Goal: Task Accomplishment & Management: Manage account settings

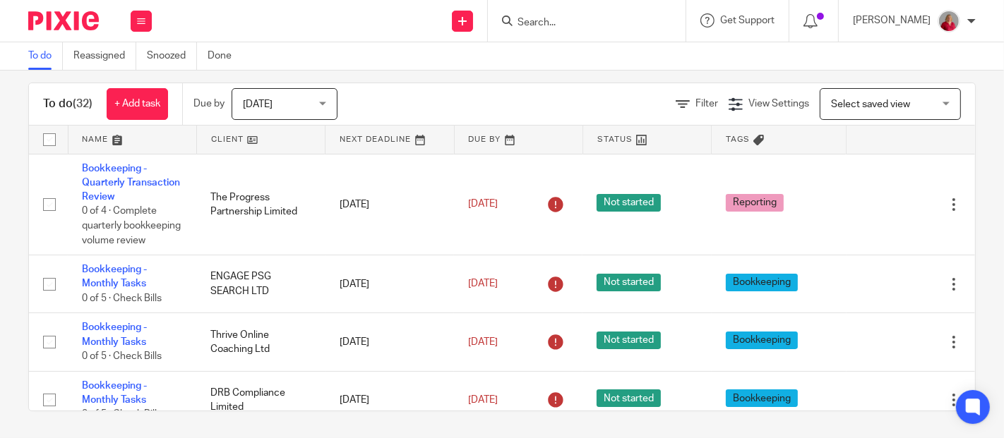
click at [314, 102] on span "Today" at bounding box center [280, 104] width 75 height 30
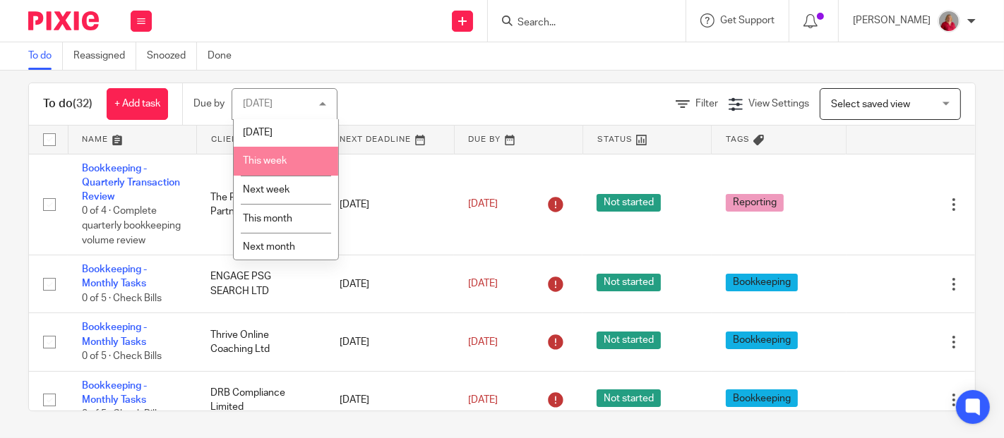
scroll to position [60, 0]
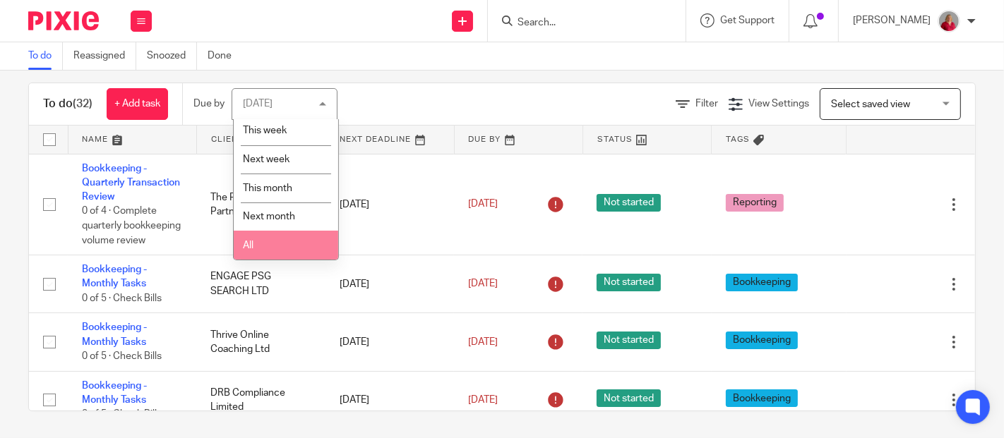
click at [284, 246] on li "All" at bounding box center [286, 245] width 104 height 29
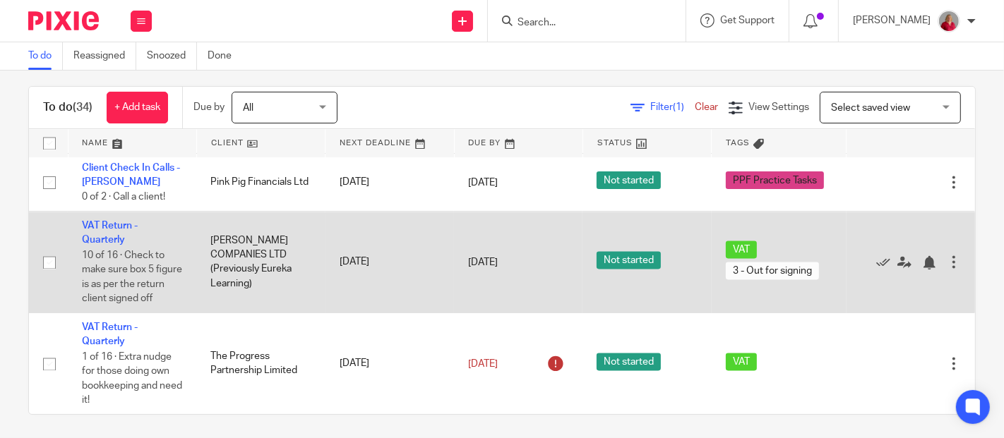
scroll to position [16, 0]
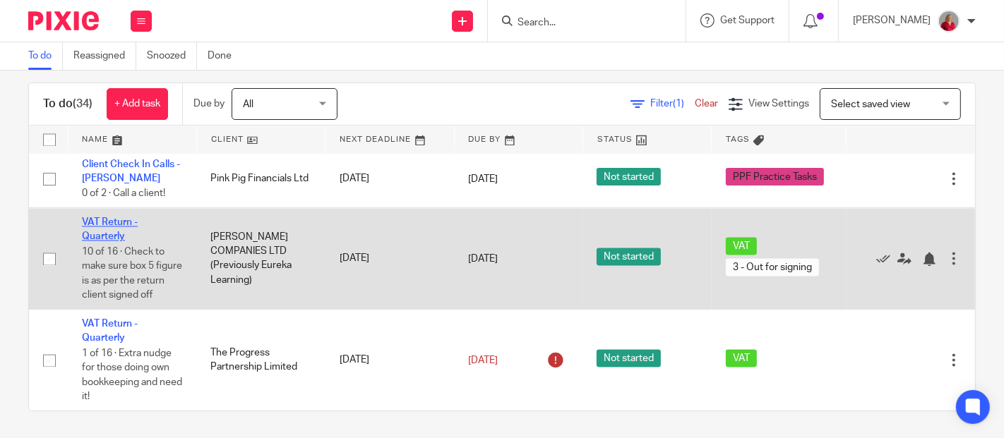
click at [110, 220] on link "VAT Return - Quarterly" at bounding box center [110, 229] width 56 height 24
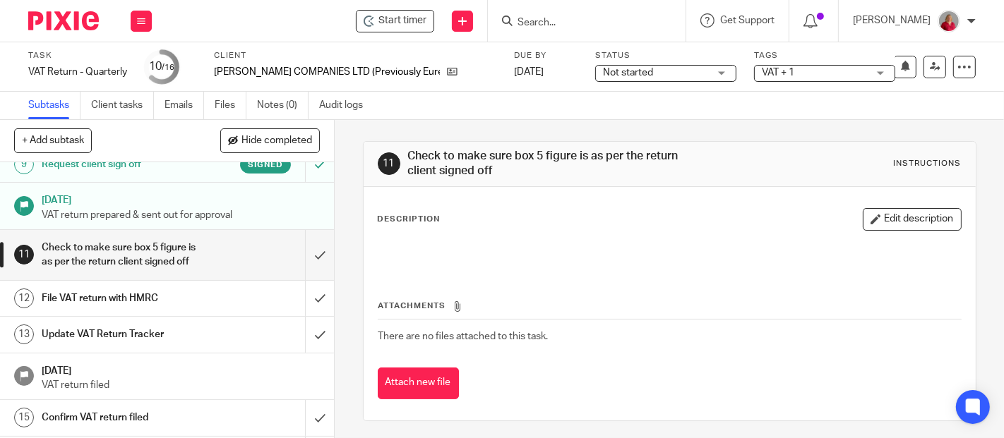
scroll to position [313, 0]
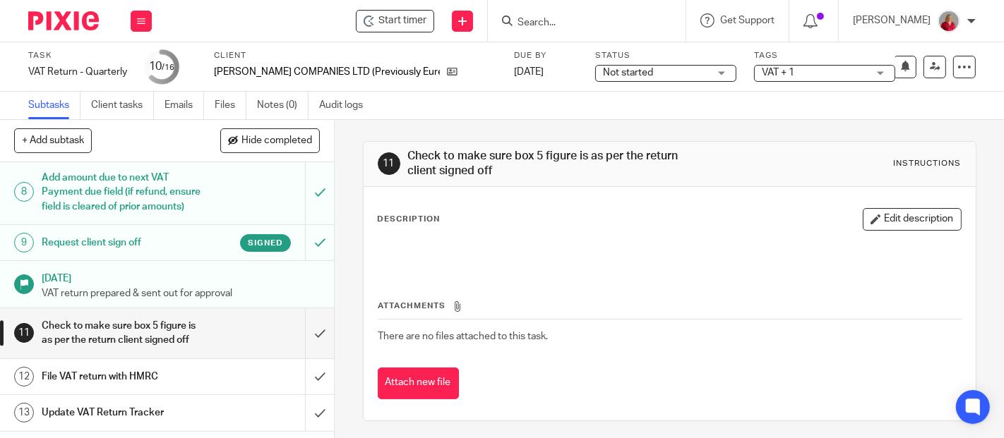
click at [143, 253] on h1 "Request client sign off" at bounding box center [125, 242] width 167 height 21
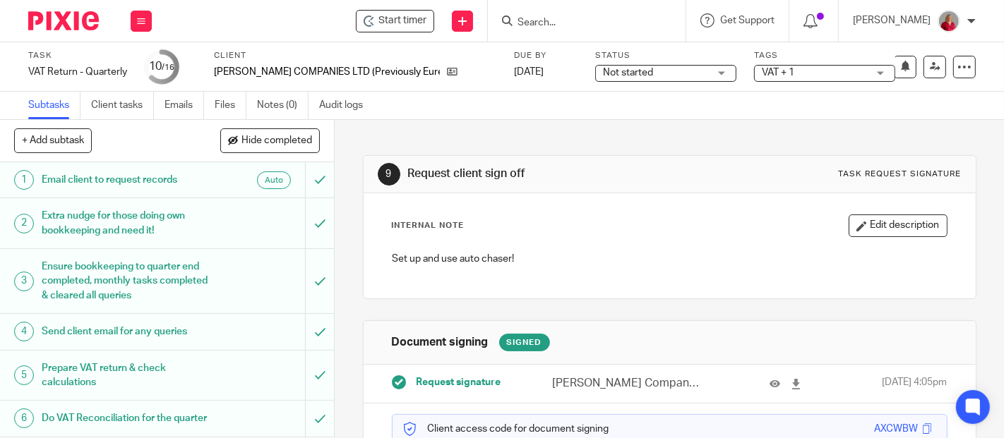
scroll to position [104, 0]
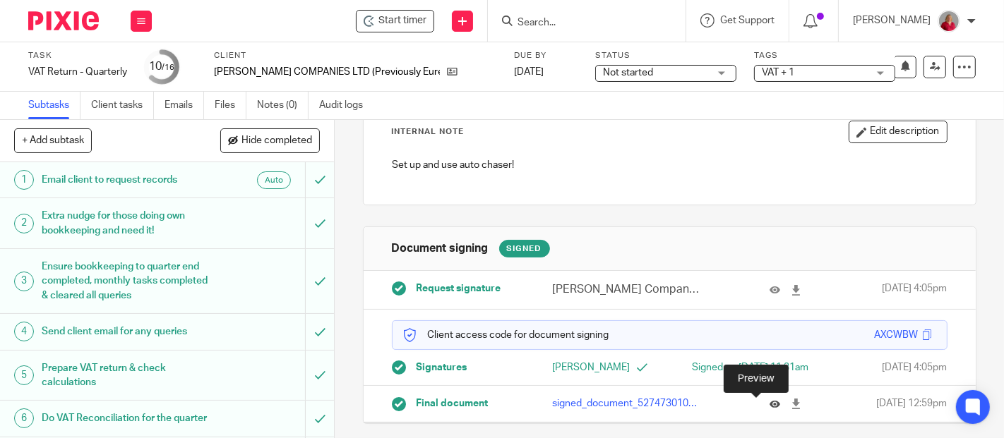
click at [769, 403] on icon at bounding box center [774, 404] width 11 height 11
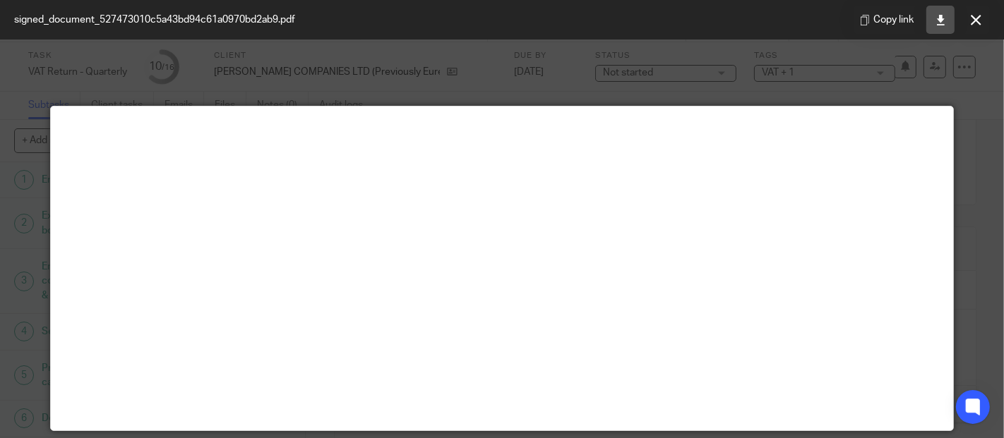
click at [942, 21] on icon at bounding box center [940, 20] width 11 height 11
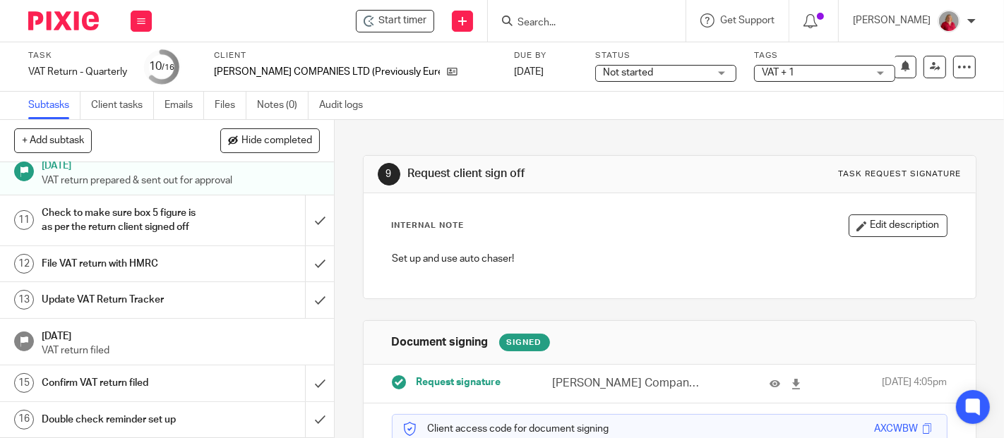
scroll to position [451, 0]
click at [302, 221] on input "submit" at bounding box center [167, 221] width 334 height 50
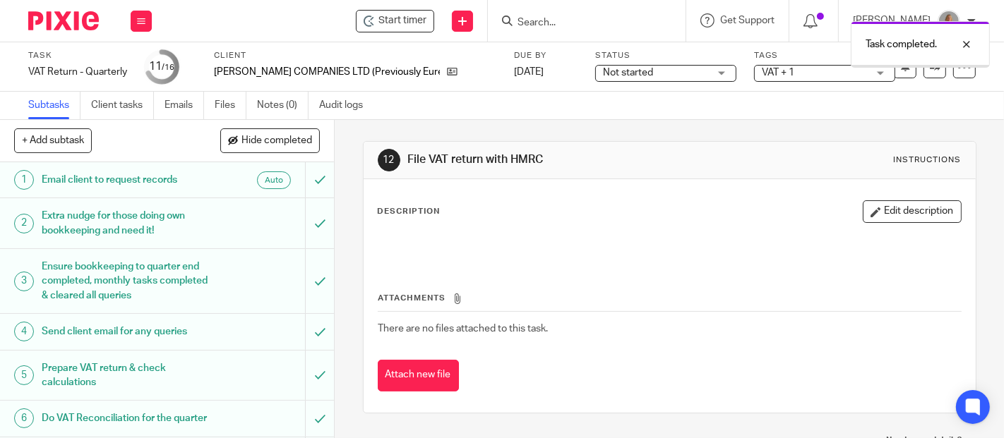
scroll to position [451, 0]
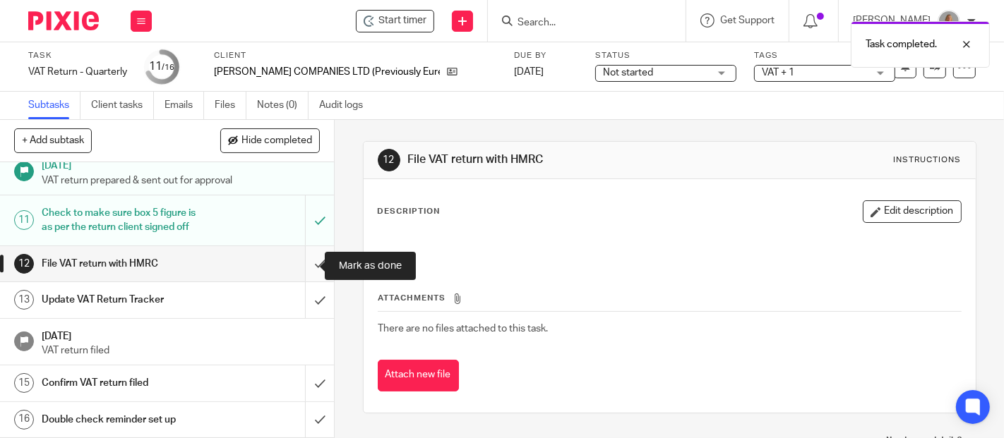
click at [301, 265] on input "submit" at bounding box center [167, 263] width 334 height 35
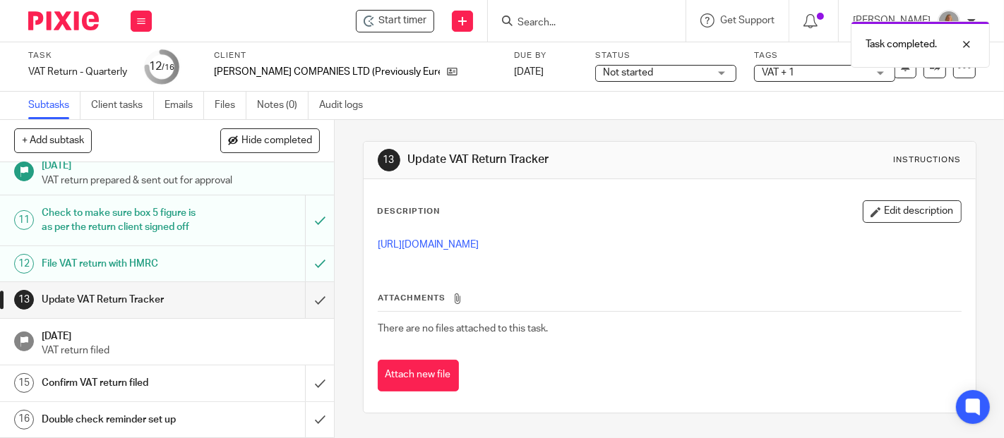
scroll to position [451, 0]
click at [299, 299] on input "submit" at bounding box center [167, 299] width 334 height 35
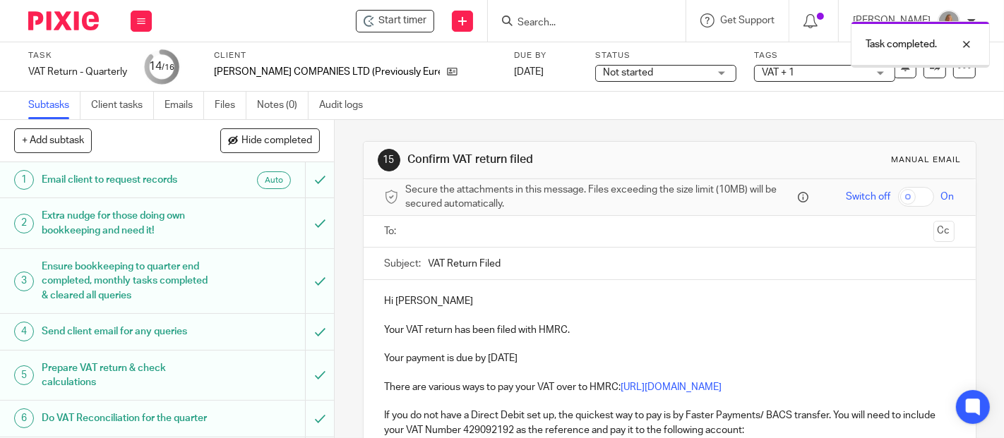
click at [428, 236] on input "text" at bounding box center [669, 232] width 517 height 16
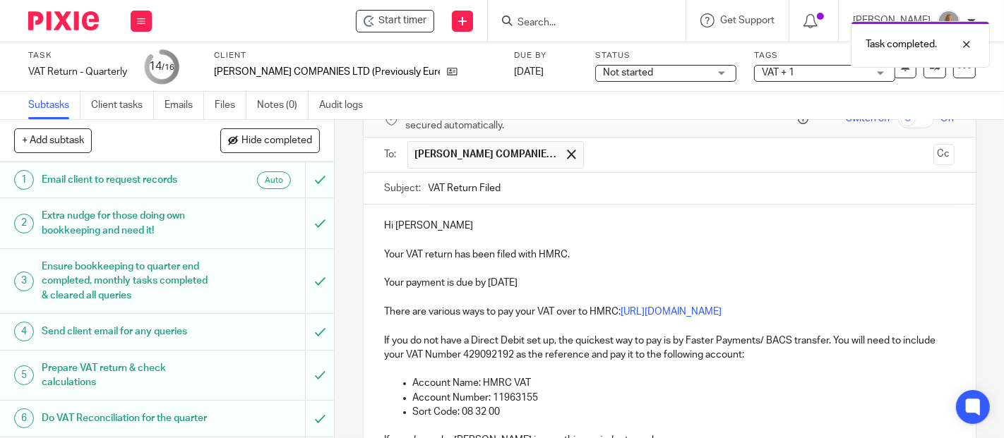
scroll to position [157, 0]
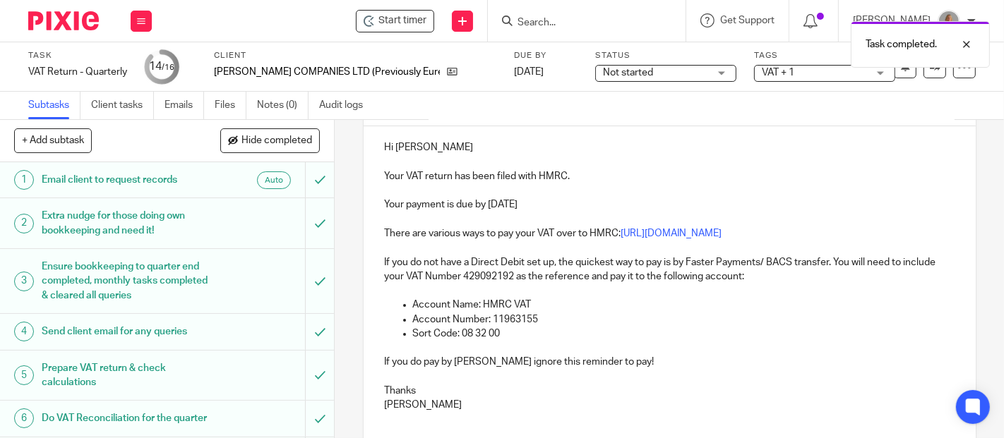
drag, startPoint x: 488, startPoint y: 204, endPoint x: 498, endPoint y: 205, distance: 10.0
click at [488, 205] on p "Your payment is due by 5 Sep 2025" at bounding box center [670, 205] width 570 height 14
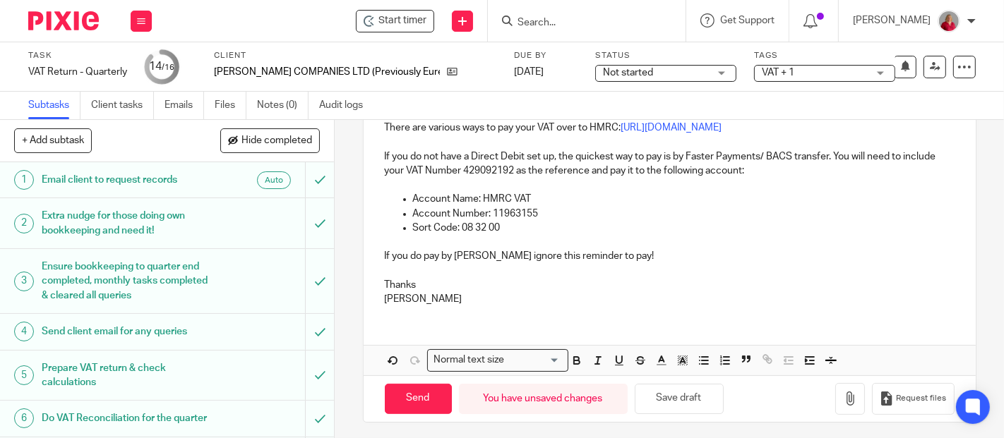
scroll to position [265, 0]
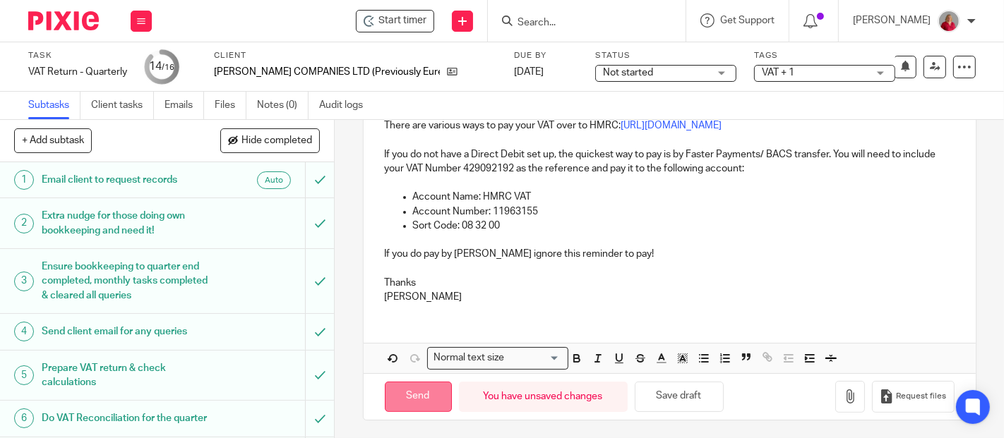
click at [431, 392] on input "Send" at bounding box center [418, 397] width 67 height 30
type input "Sent"
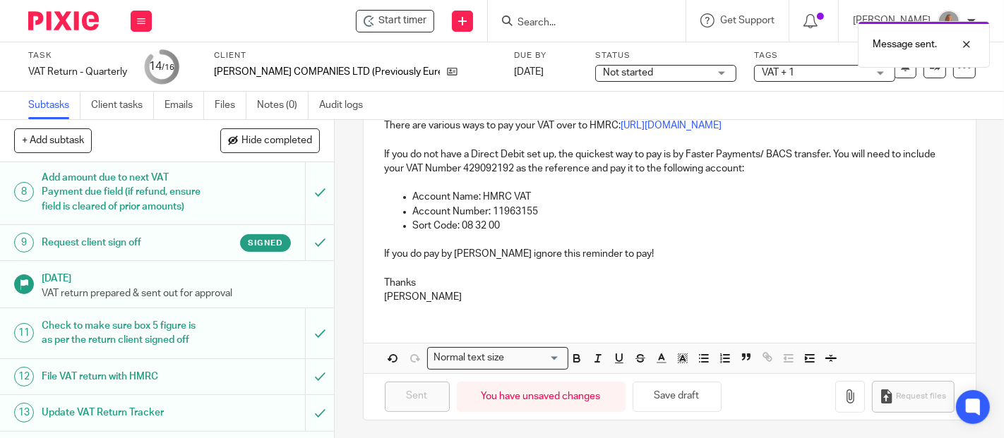
scroll to position [451, 0]
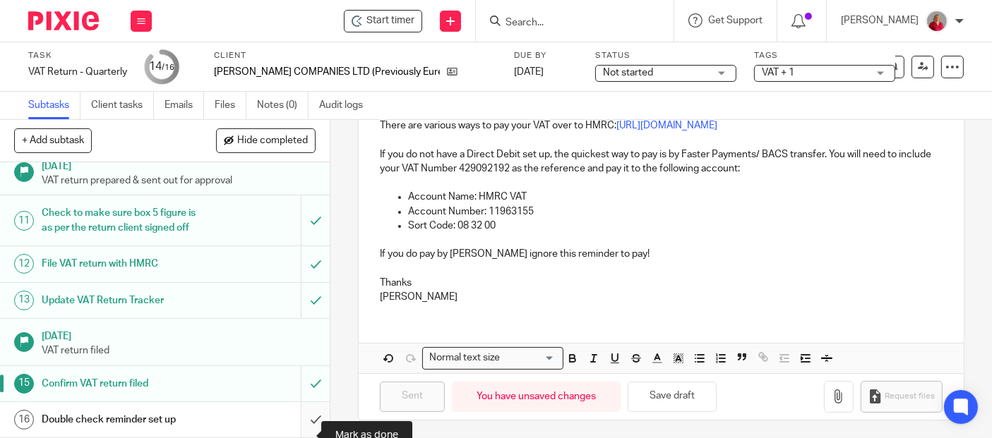
click at [303, 433] on input "submit" at bounding box center [165, 419] width 330 height 35
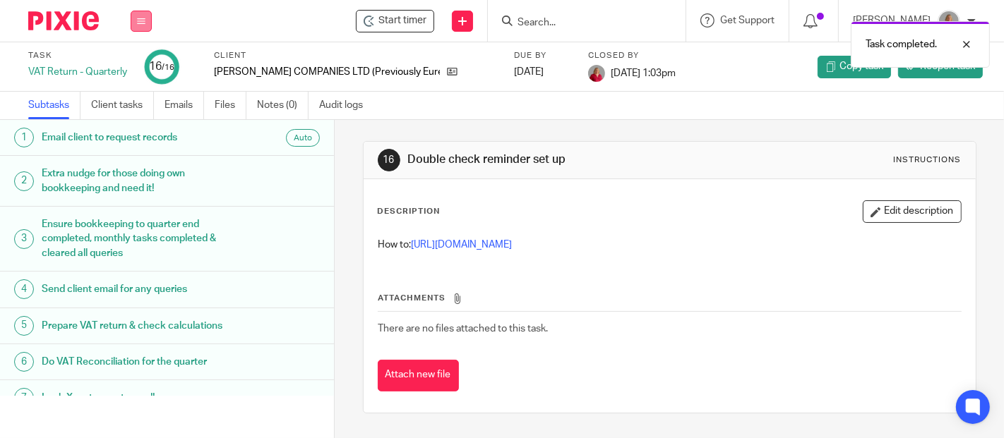
drag, startPoint x: 145, startPoint y: 15, endPoint x: 148, endPoint y: 26, distance: 11.6
click at [145, 16] on button at bounding box center [141, 21] width 21 height 21
click at [133, 61] on link "Work" at bounding box center [134, 66] width 25 height 10
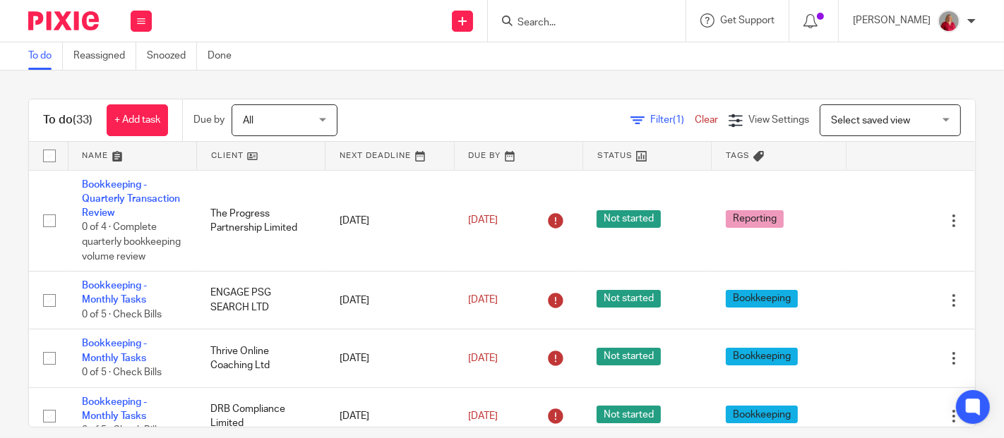
click at [323, 119] on div "All All" at bounding box center [285, 120] width 106 height 32
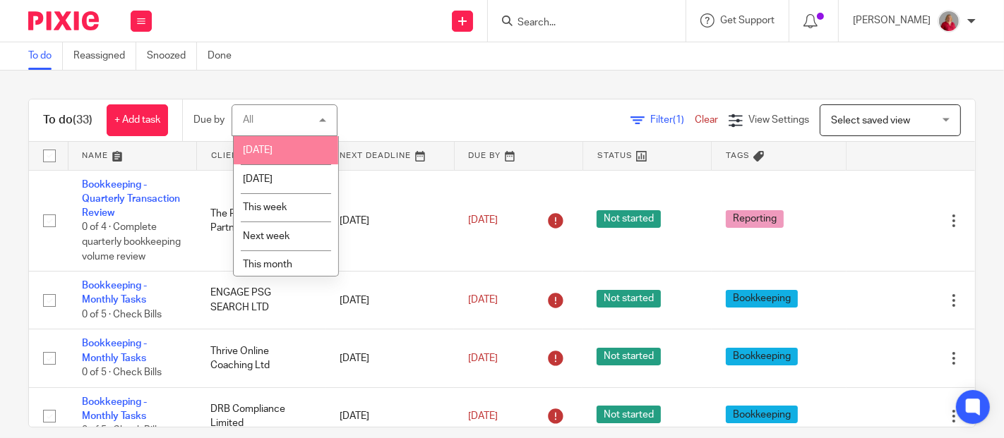
click at [281, 153] on li "[DATE]" at bounding box center [286, 150] width 104 height 29
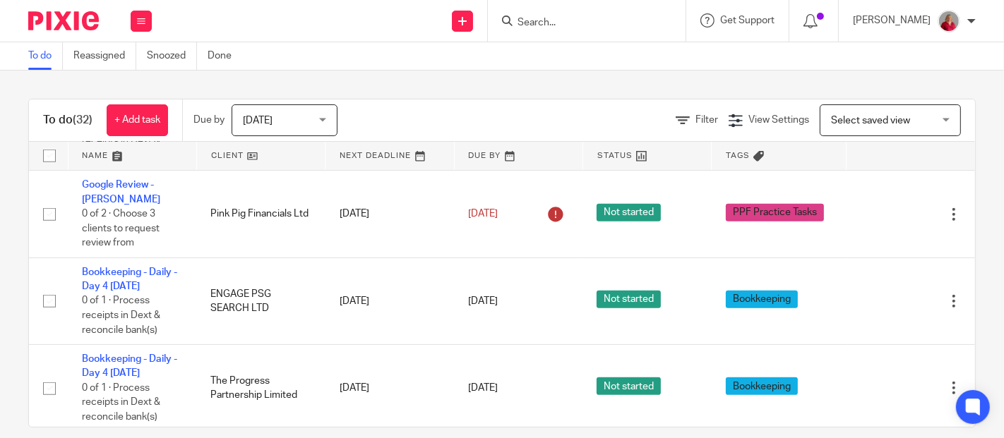
scroll to position [706, 0]
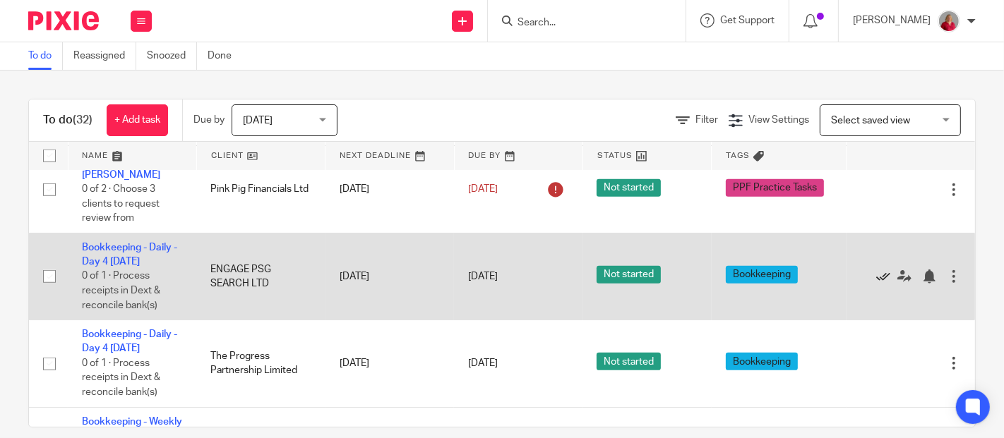
click at [876, 284] on icon at bounding box center [883, 277] width 14 height 14
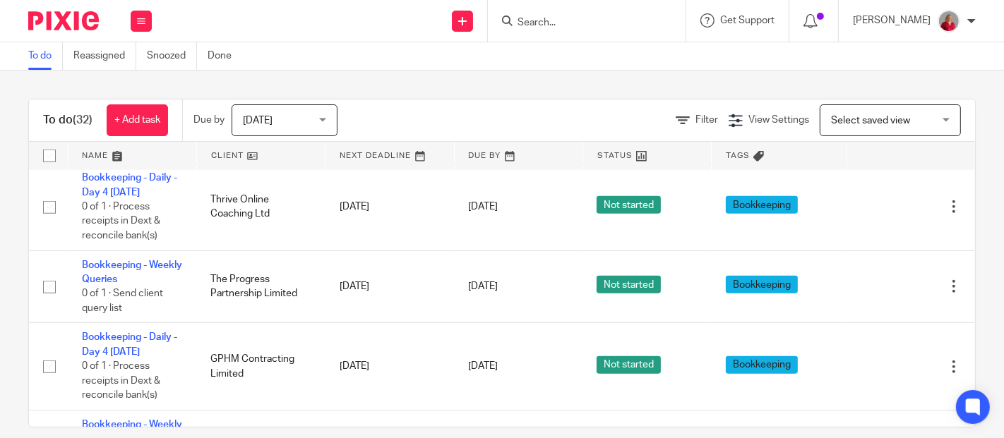
scroll to position [1333, 0]
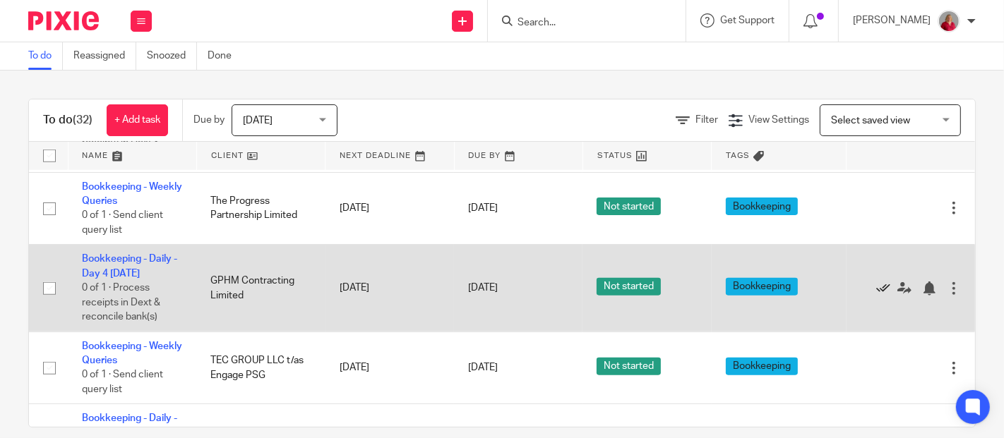
click at [876, 296] on icon at bounding box center [883, 289] width 14 height 14
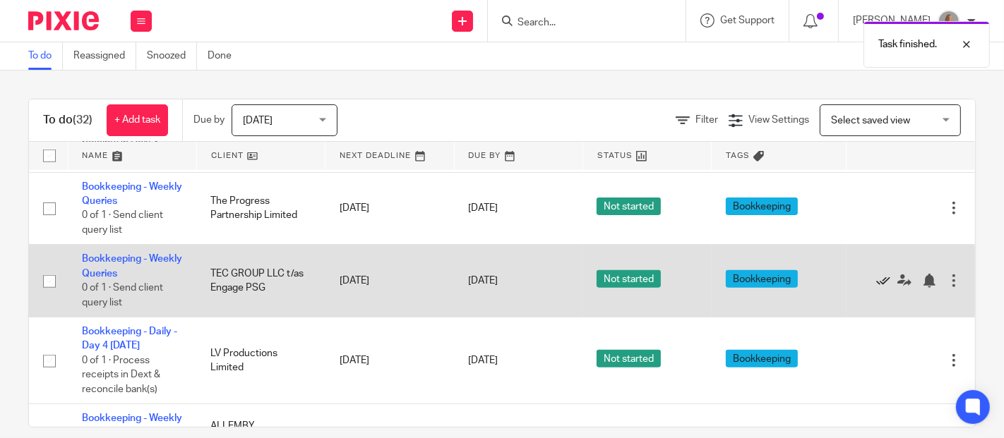
click at [876, 288] on icon at bounding box center [883, 281] width 14 height 14
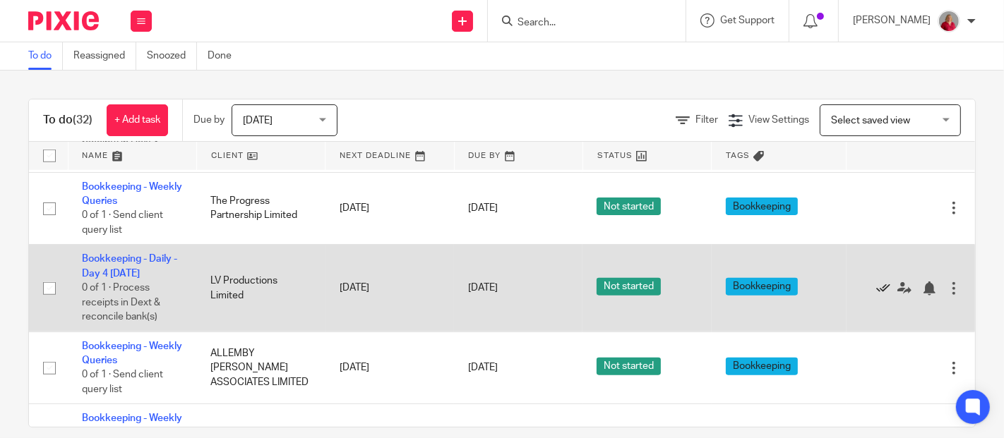
click at [876, 296] on icon at bounding box center [883, 289] width 14 height 14
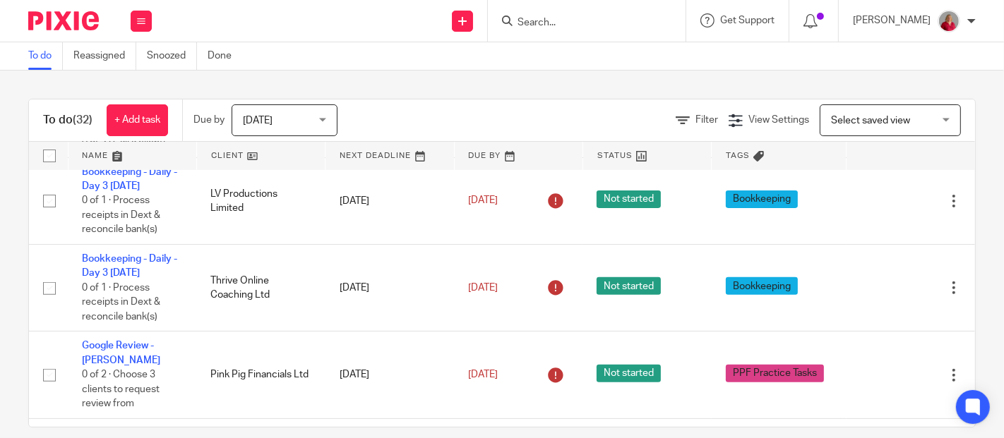
scroll to position [442, 0]
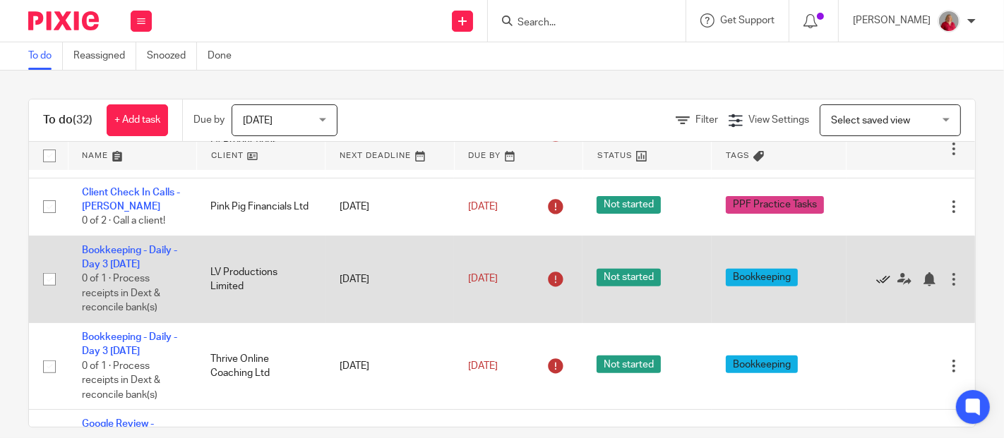
click at [876, 287] on icon at bounding box center [883, 279] width 14 height 14
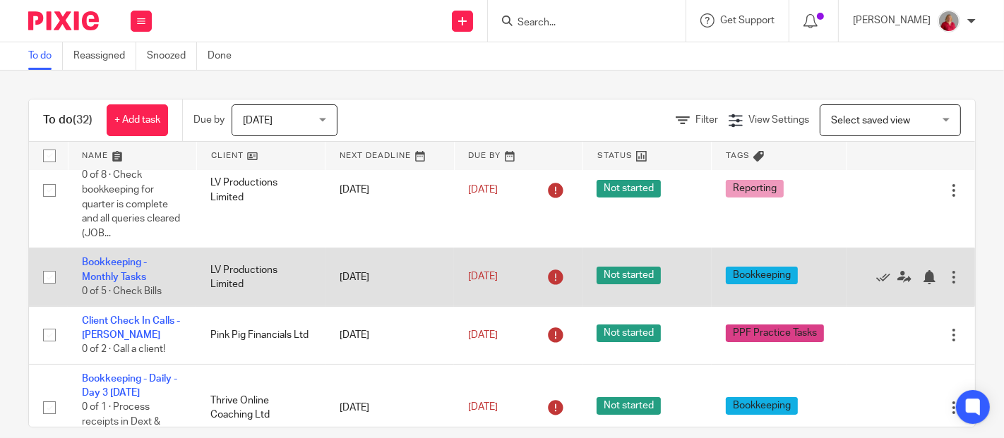
scroll to position [392, 0]
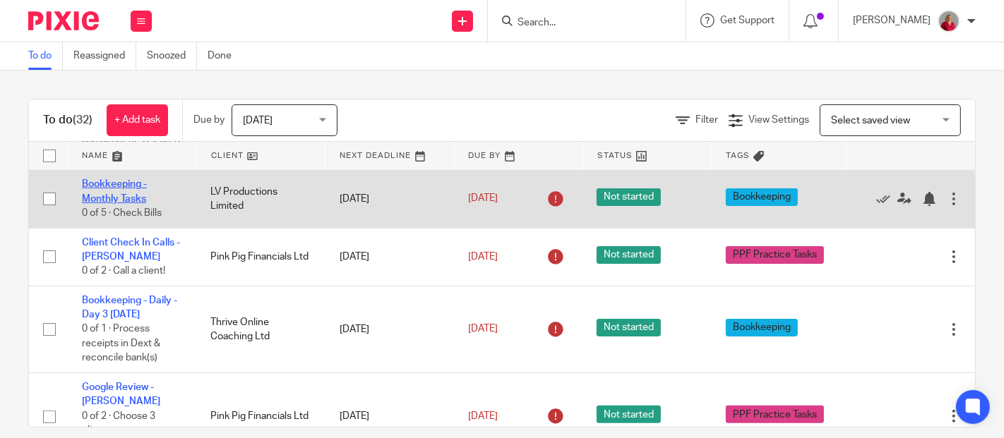
click at [116, 203] on link "Bookkeeping - Monthly Tasks" at bounding box center [114, 191] width 65 height 24
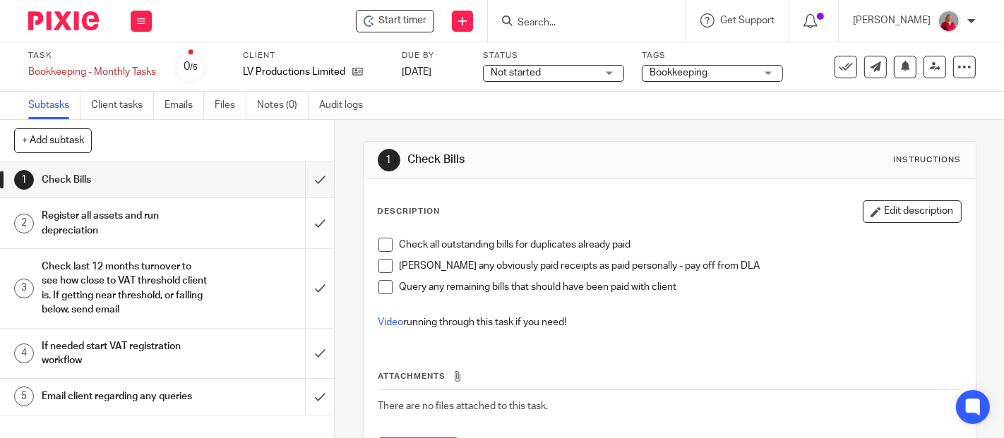
drag, startPoint x: 138, startPoint y: 23, endPoint x: 138, endPoint y: 31, distance: 8.5
click at [138, 23] on icon at bounding box center [141, 21] width 8 height 8
click at [136, 62] on link "Work" at bounding box center [134, 66] width 25 height 10
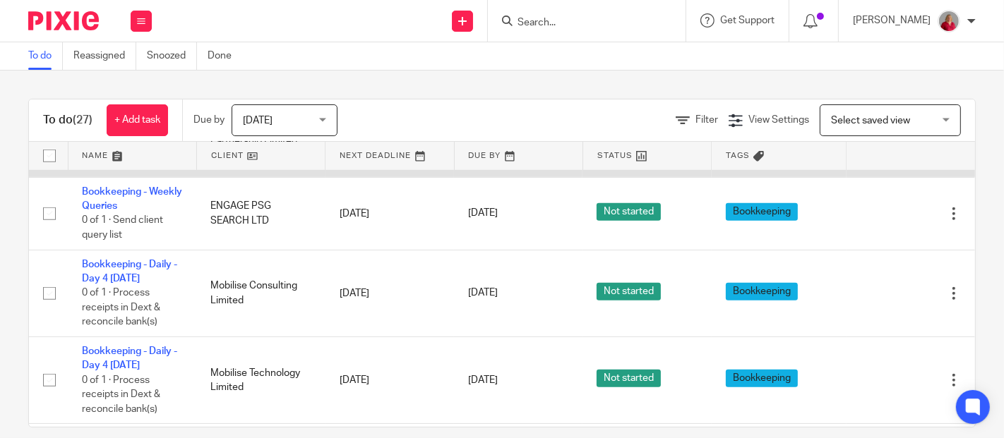
scroll to position [784, 0]
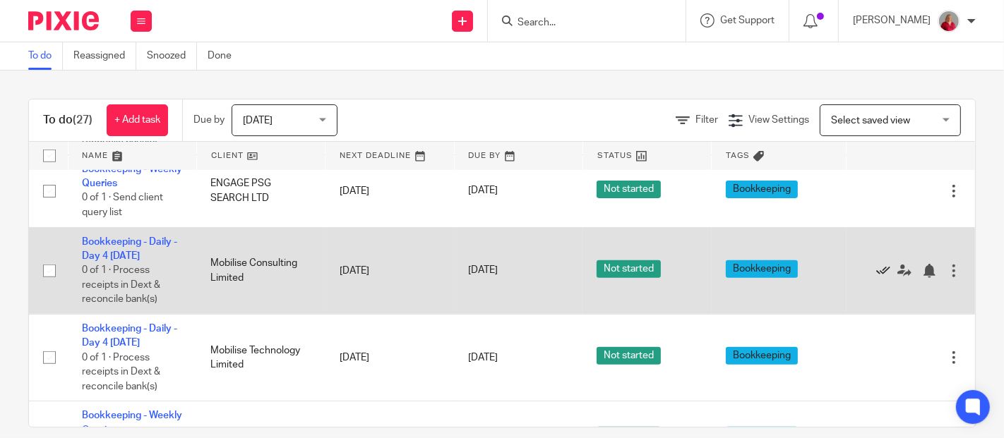
click at [876, 278] on icon at bounding box center [883, 271] width 14 height 14
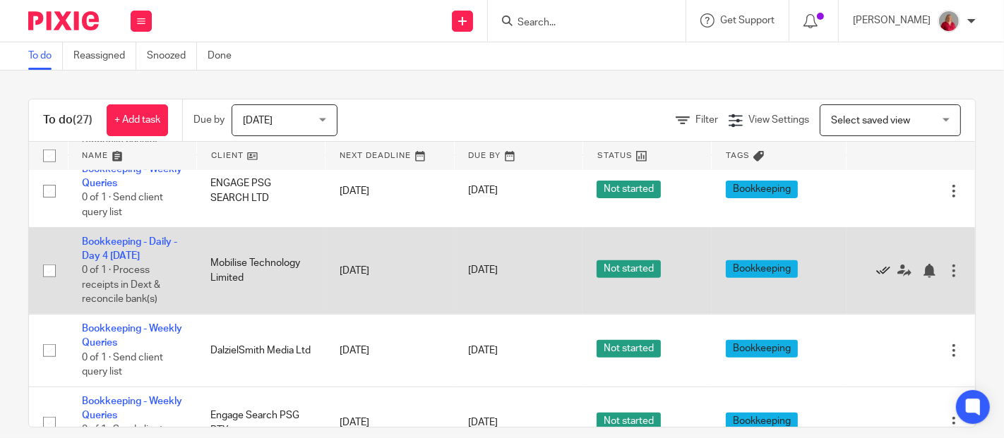
click at [876, 278] on icon at bounding box center [883, 271] width 14 height 14
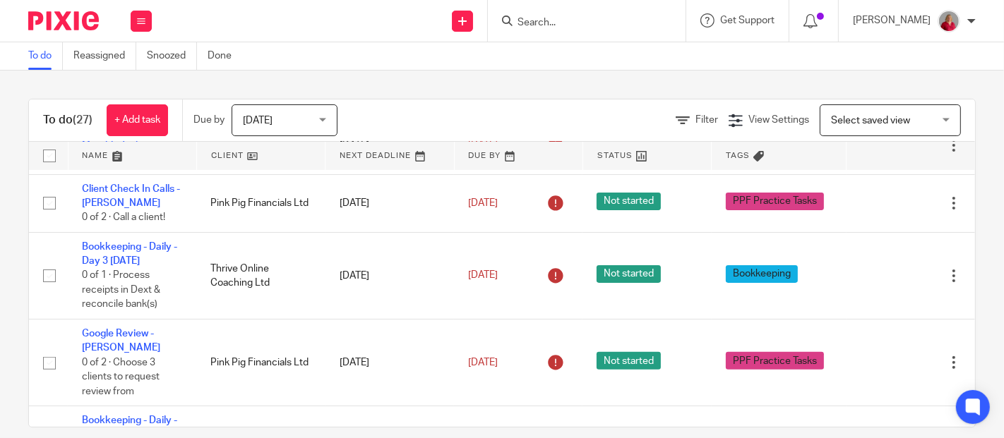
scroll to position [470, 0]
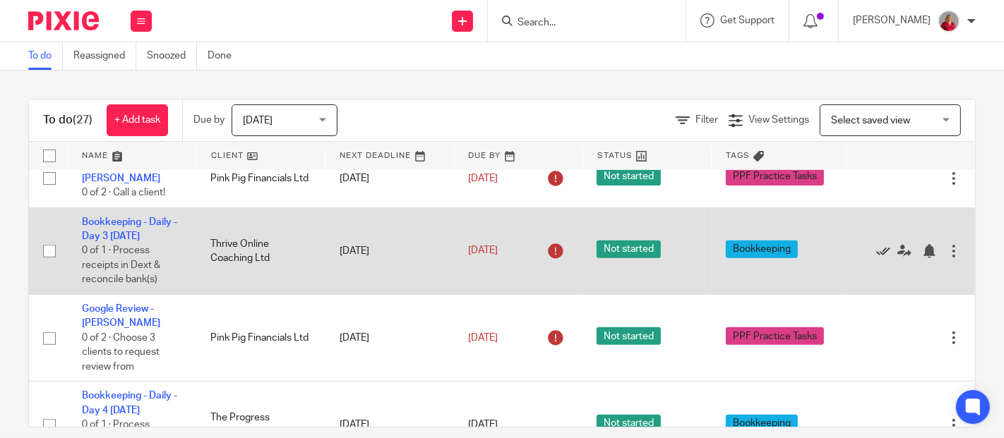
click at [876, 258] on icon at bounding box center [883, 251] width 14 height 14
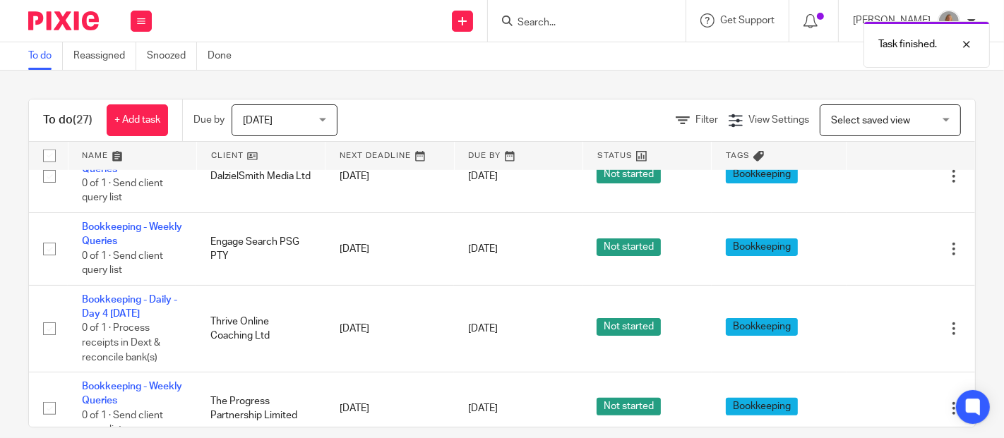
scroll to position [862, 0]
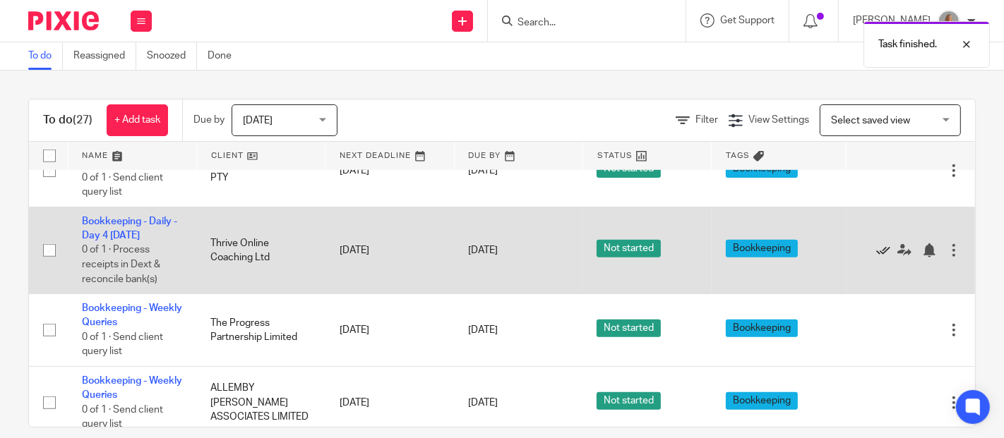
click at [876, 258] on icon at bounding box center [883, 251] width 14 height 14
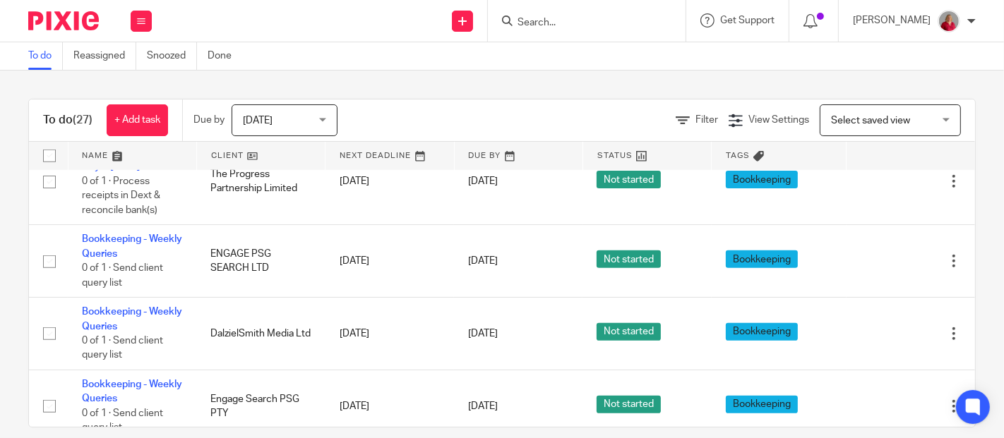
scroll to position [548, 0]
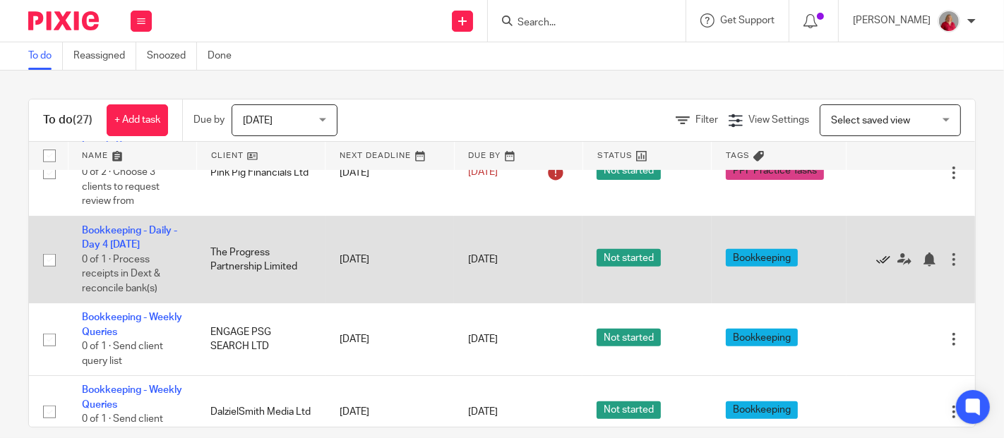
click at [876, 267] on icon at bounding box center [883, 260] width 14 height 14
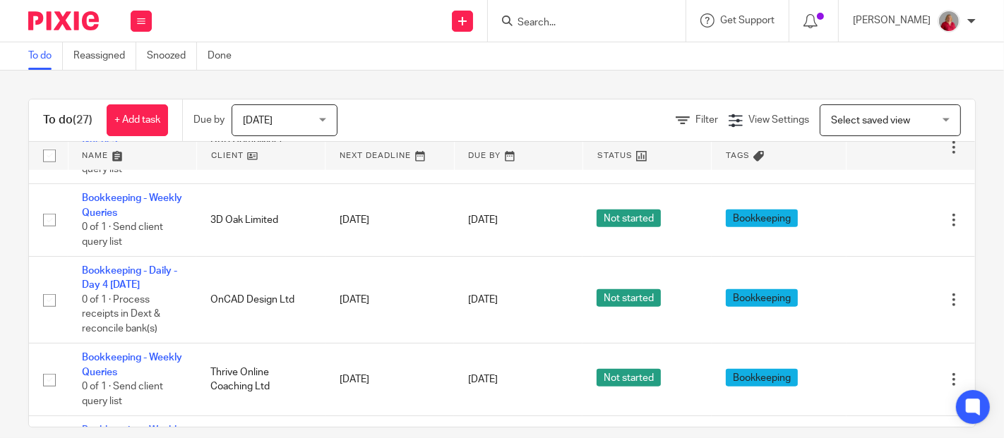
scroll to position [1176, 0]
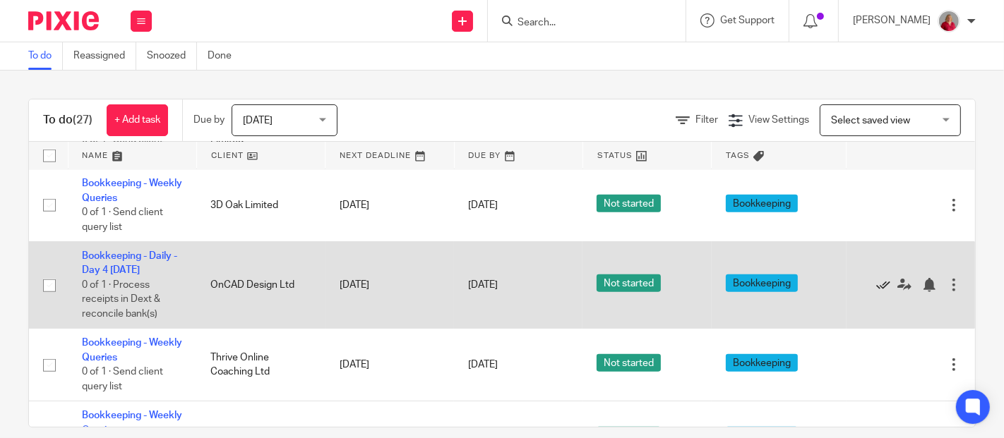
click at [876, 292] on icon at bounding box center [883, 285] width 14 height 14
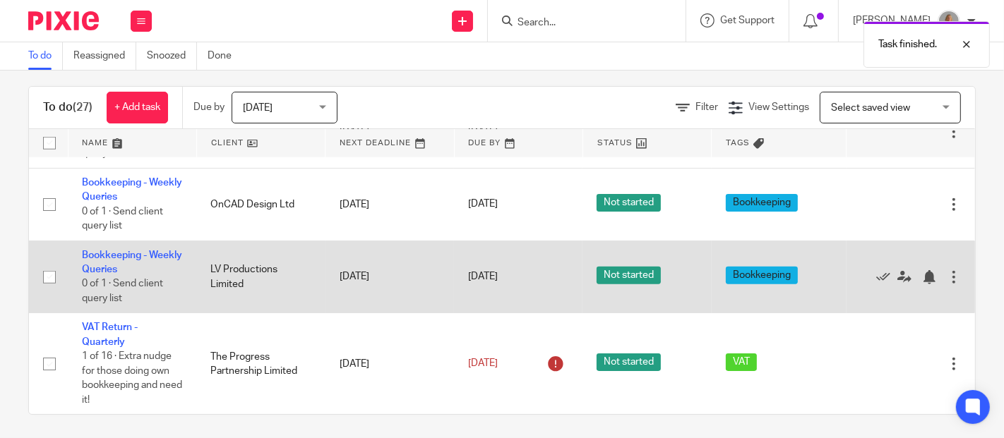
scroll to position [16, 0]
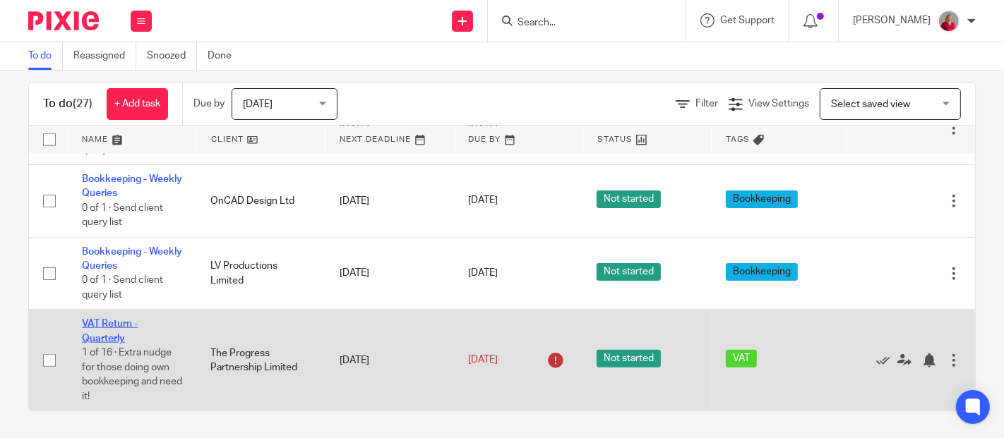
click at [106, 334] on link "VAT Return - Quarterly" at bounding box center [110, 331] width 56 height 24
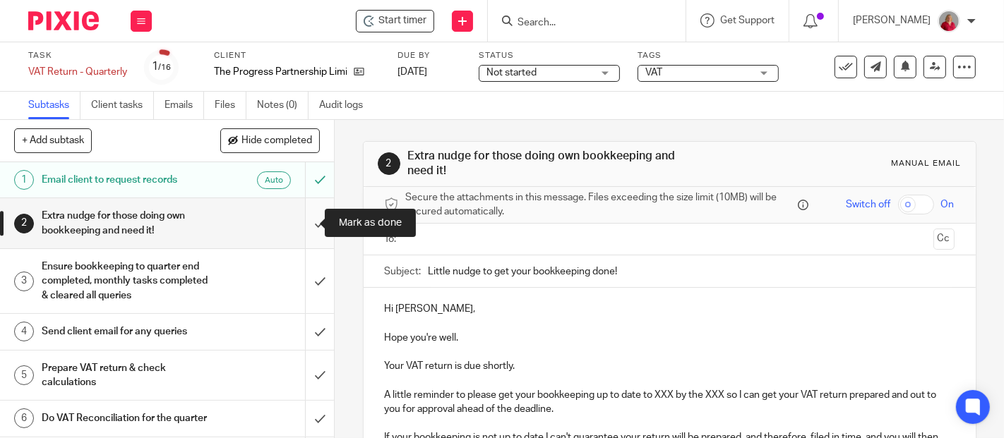
click at [302, 224] on input "submit" at bounding box center [167, 223] width 334 height 50
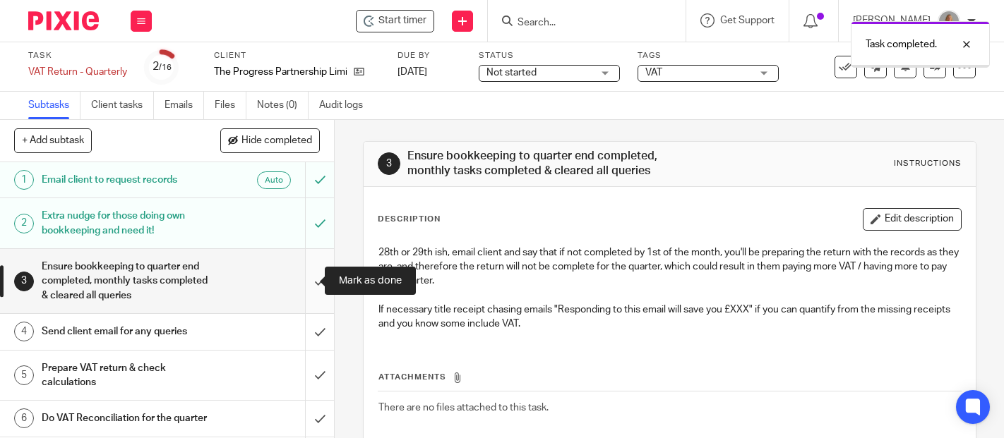
click at [305, 279] on input "submit" at bounding box center [167, 281] width 334 height 64
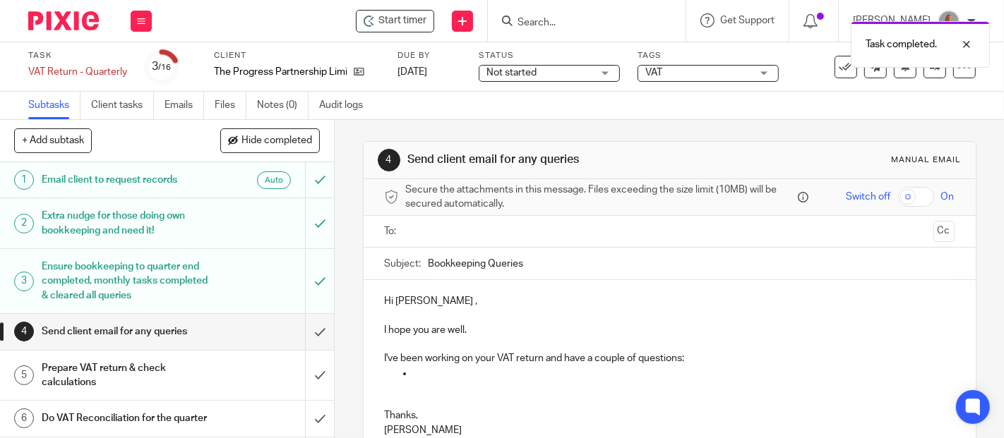
scroll to position [78, 0]
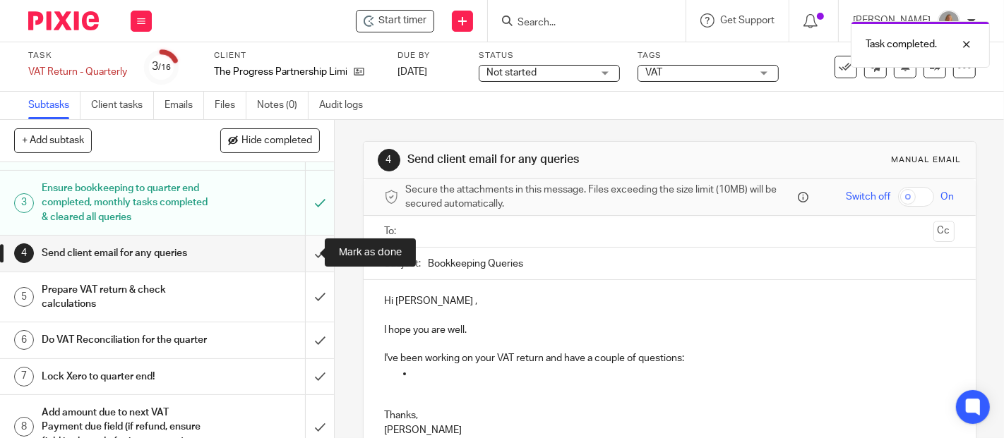
click at [304, 253] on input "submit" at bounding box center [167, 253] width 334 height 35
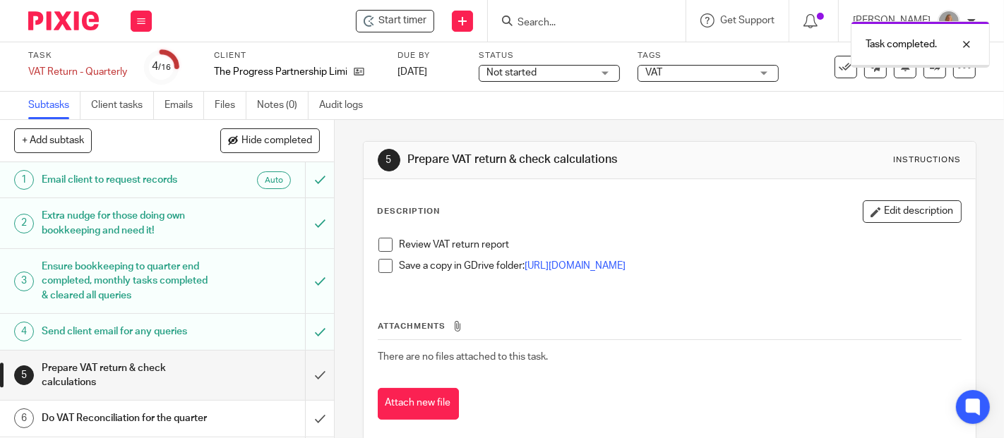
scroll to position [157, 0]
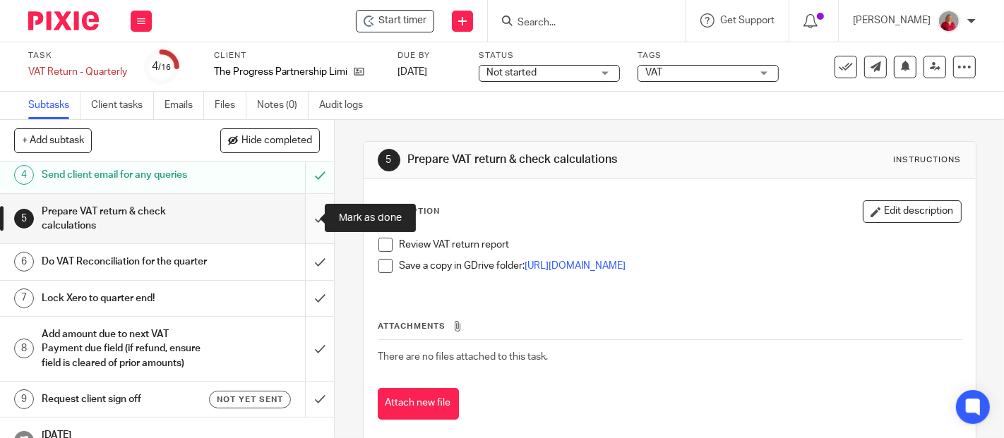
click at [302, 215] on input "submit" at bounding box center [167, 219] width 334 height 50
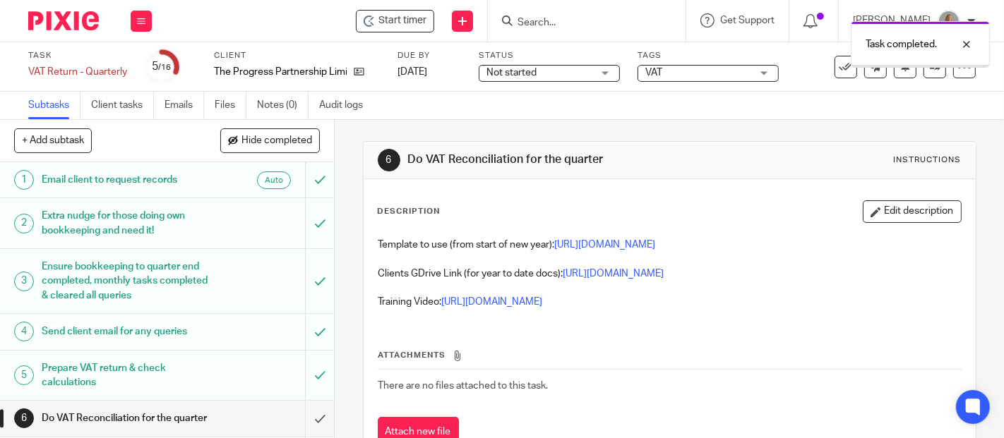
scroll to position [157, 0]
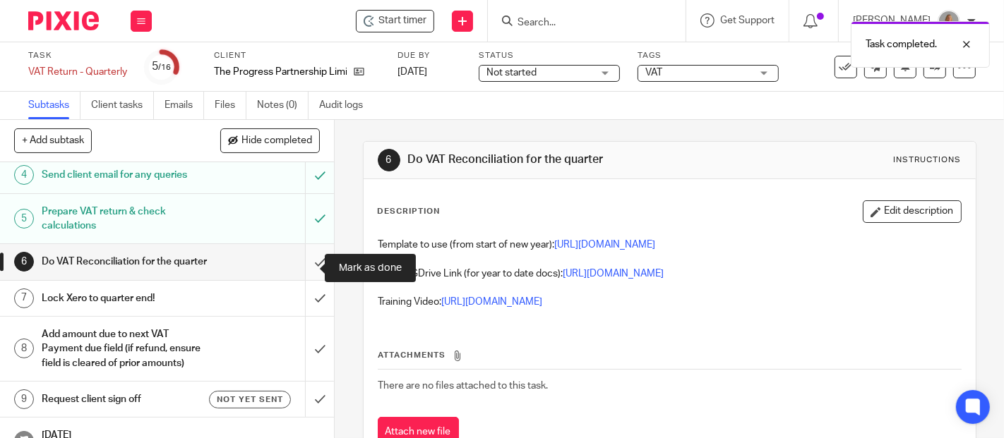
click at [301, 269] on input "submit" at bounding box center [167, 261] width 334 height 35
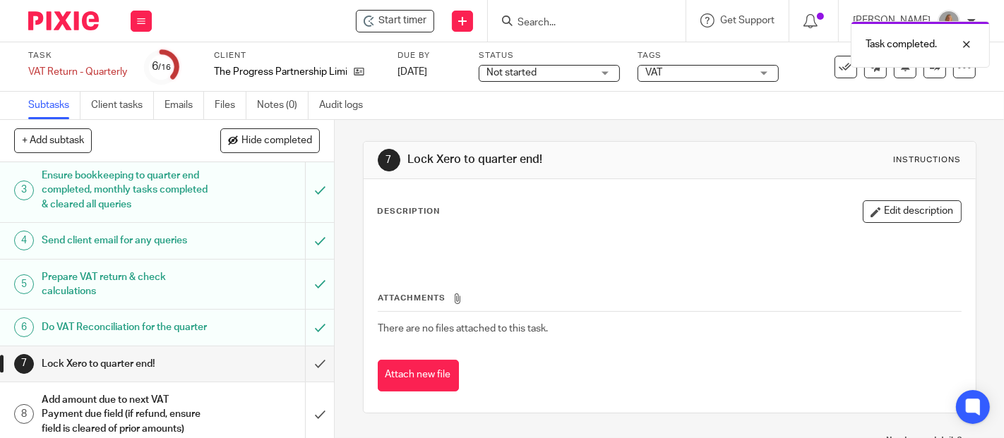
scroll to position [235, 0]
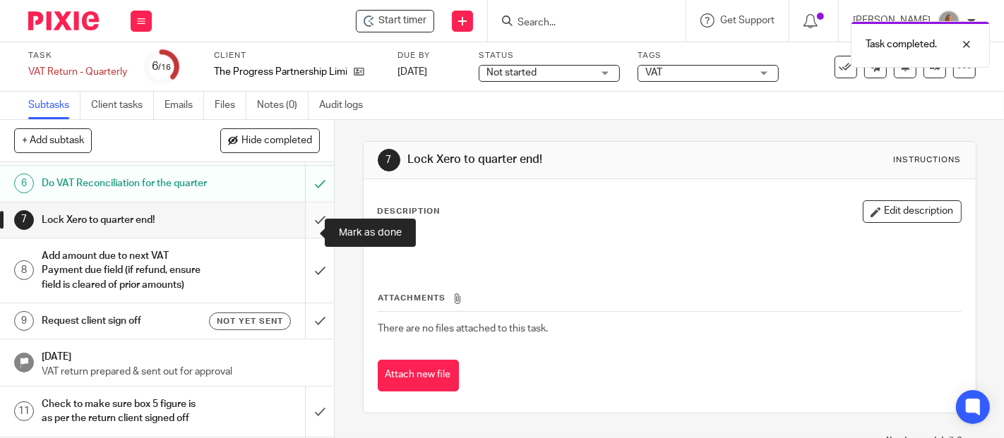
click at [303, 231] on input "submit" at bounding box center [167, 220] width 334 height 35
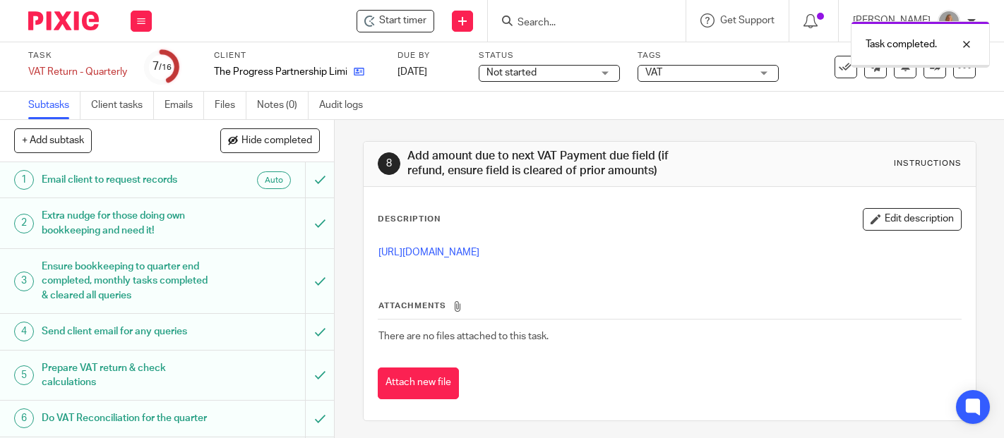
click at [361, 71] on icon at bounding box center [359, 71] width 11 height 11
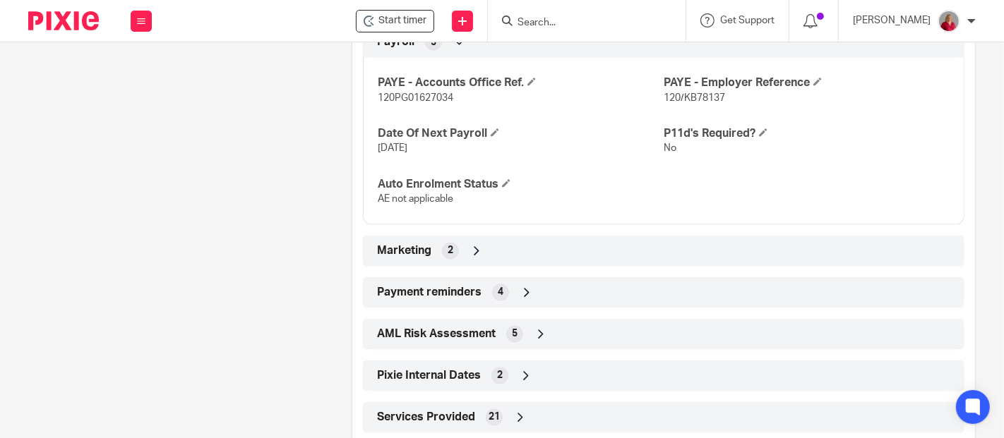
scroll to position [1707, 0]
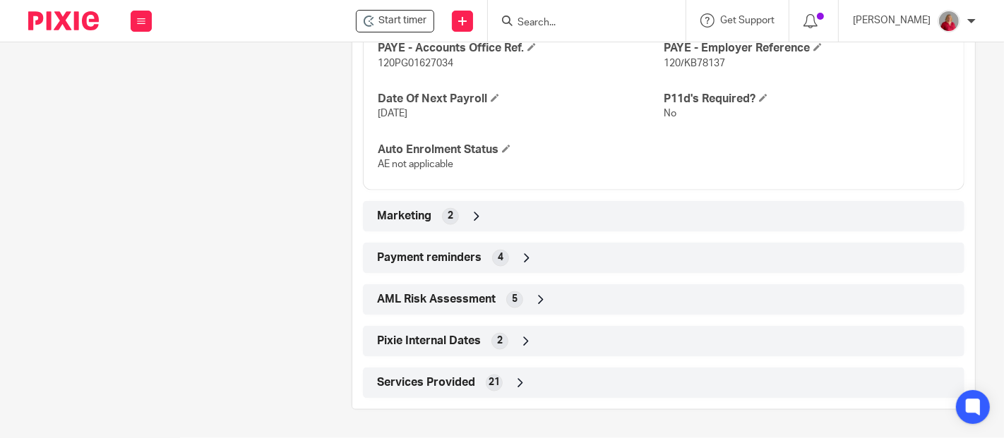
click at [462, 256] on span "Payment reminders" at bounding box center [429, 258] width 104 height 15
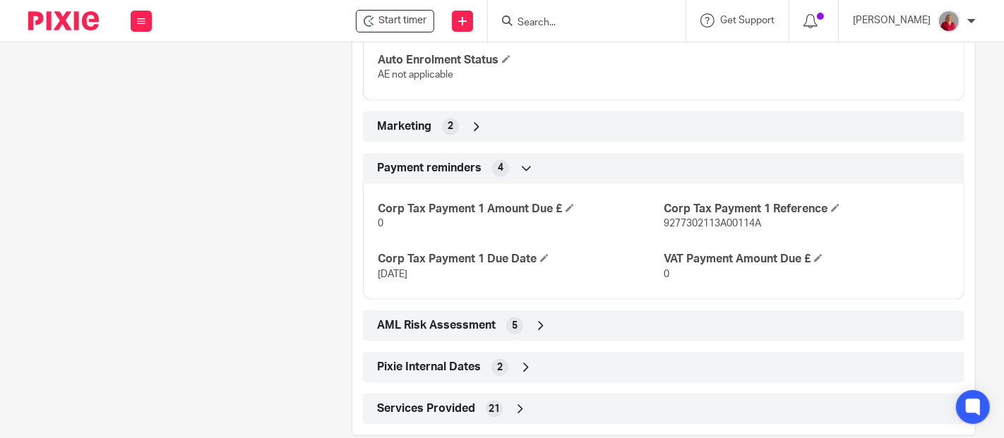
scroll to position [1786, 0]
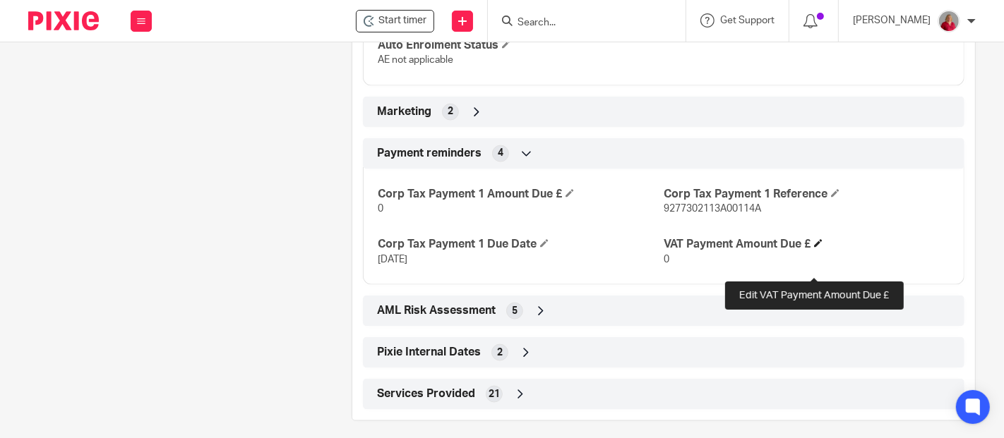
click at [817, 248] on span at bounding box center [818, 243] width 8 height 8
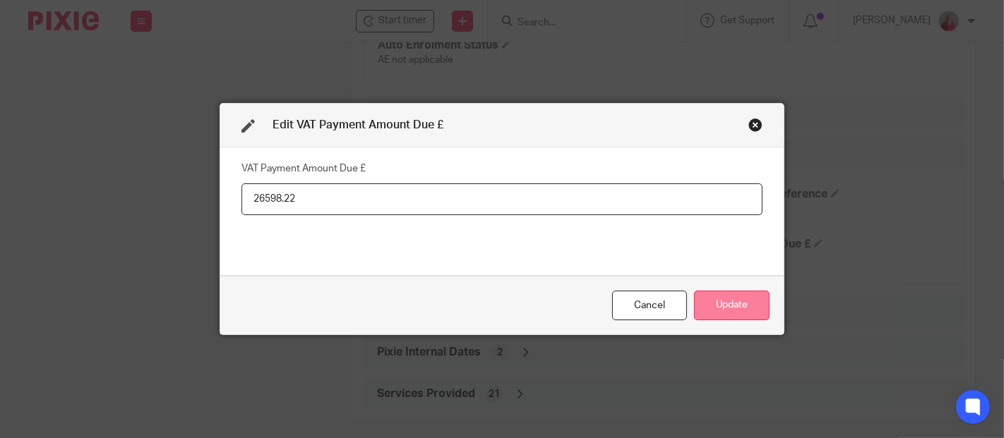
type input "26598.22"
click at [745, 303] on button "Update" at bounding box center [732, 306] width 76 height 30
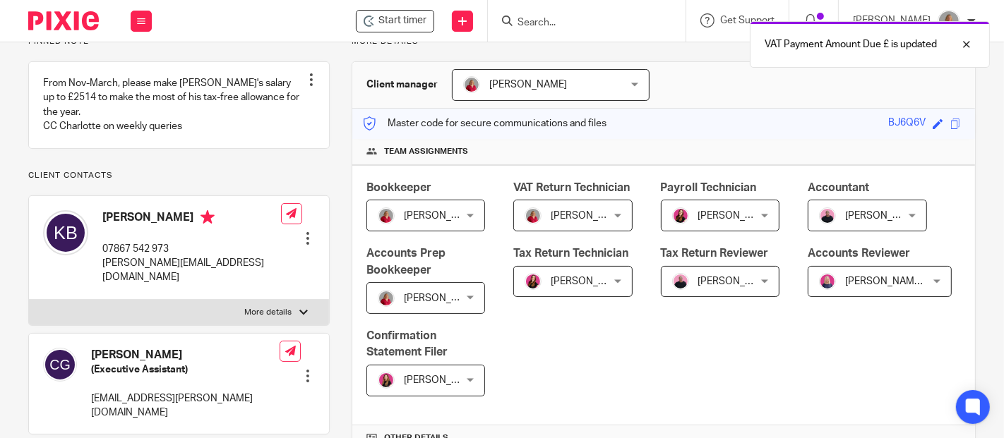
scroll to position [0, 0]
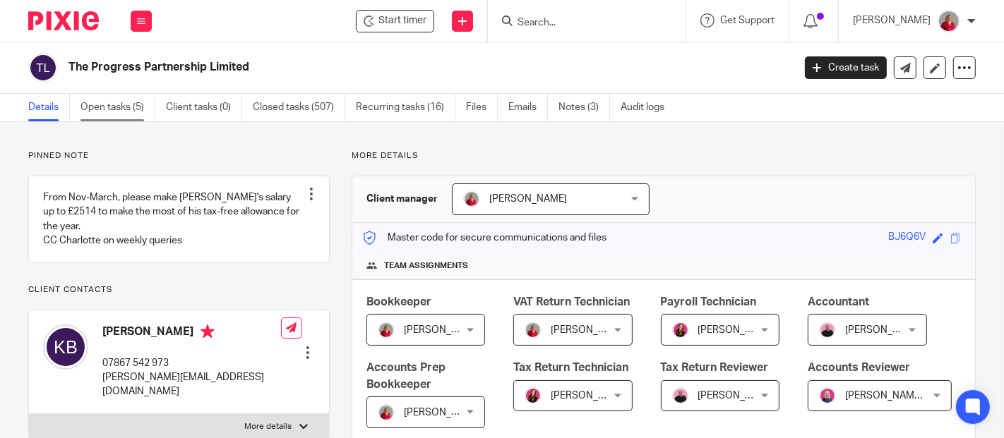
click at [124, 105] on link "Open tasks (5)" at bounding box center [117, 108] width 75 height 28
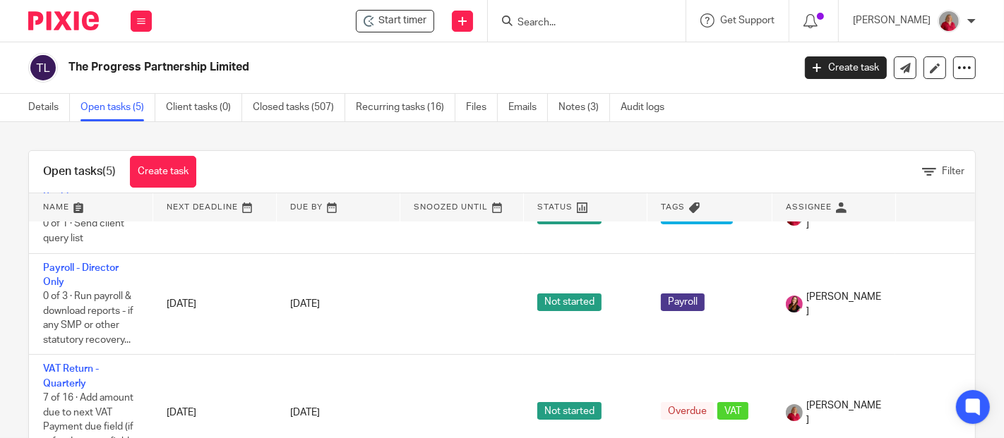
scroll to position [235, 0]
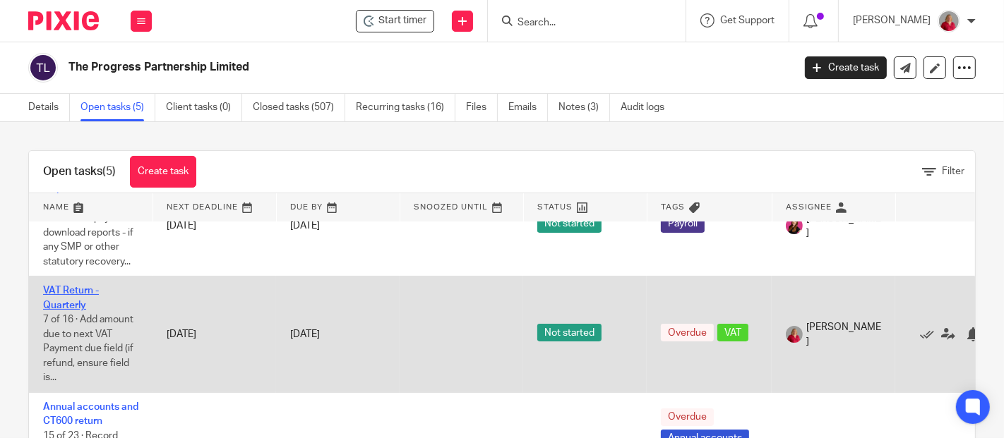
click at [68, 301] on link "VAT Return - Quarterly" at bounding box center [71, 298] width 56 height 24
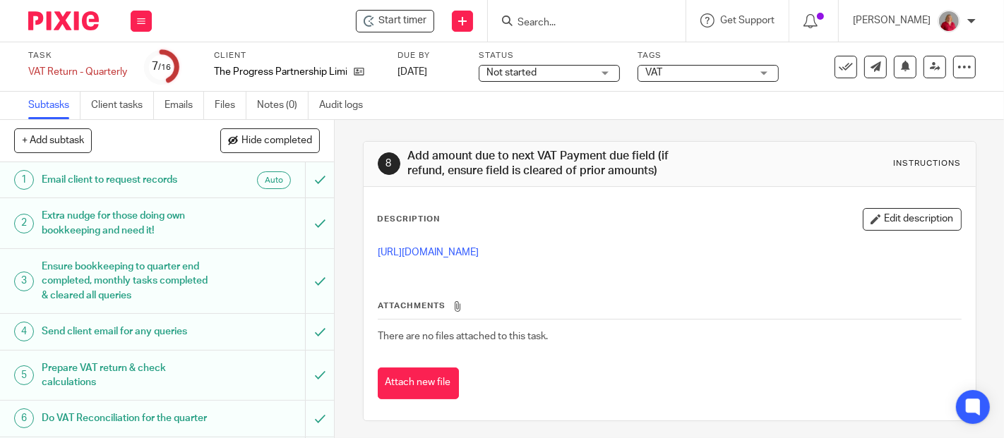
scroll to position [313, 0]
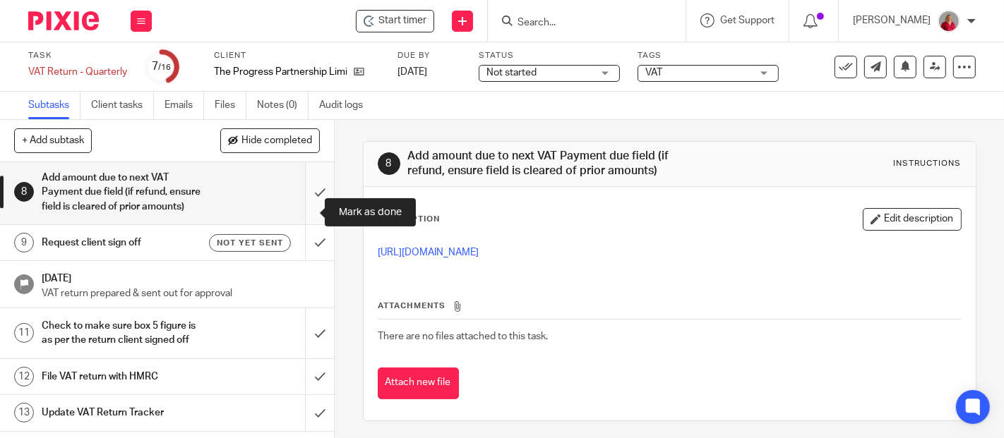
click at [301, 209] on input "submit" at bounding box center [167, 192] width 334 height 64
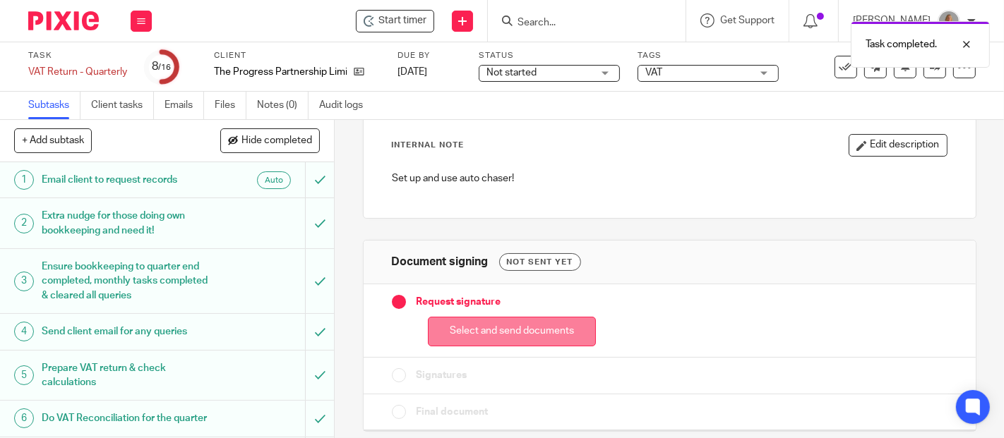
scroll to position [85, 0]
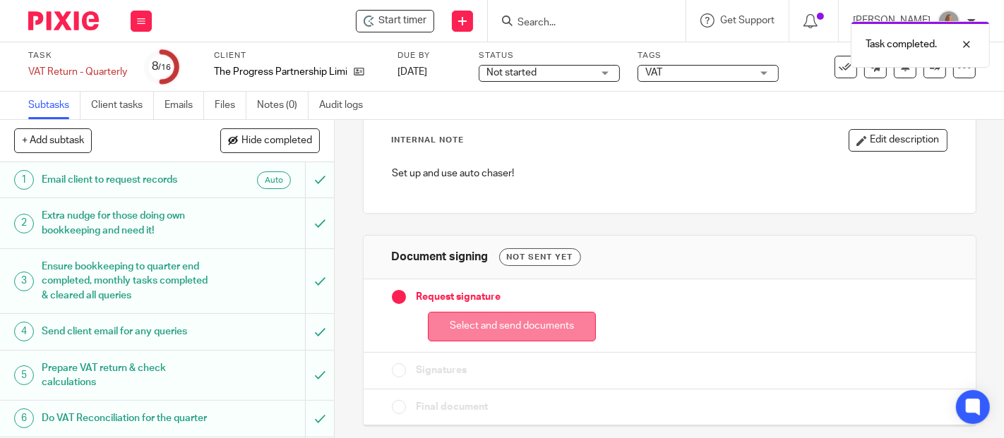
click at [524, 324] on button "Select and send documents" at bounding box center [512, 327] width 168 height 30
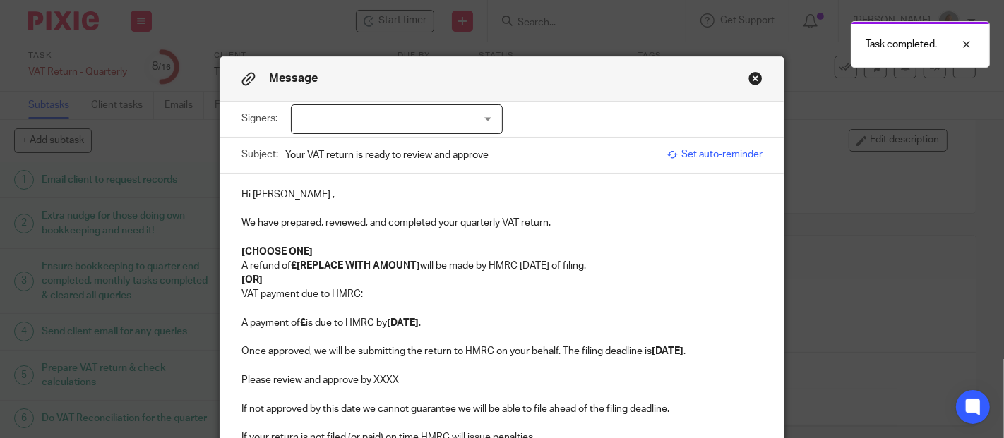
click at [481, 123] on div at bounding box center [397, 119] width 212 height 30
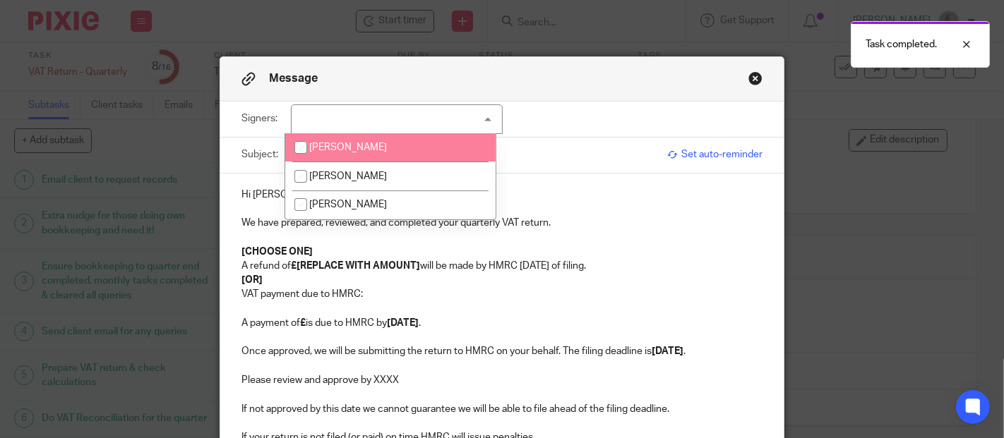
click at [435, 145] on li "[PERSON_NAME]" at bounding box center [390, 147] width 210 height 29
checkbox input "true"
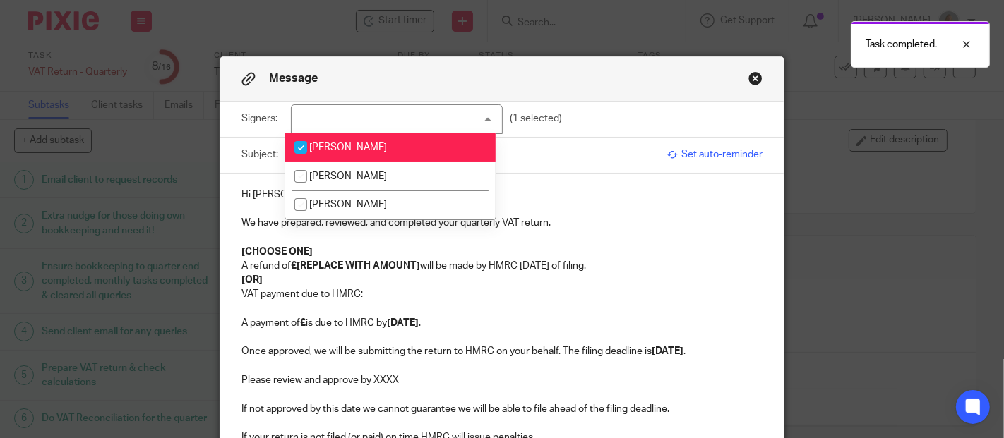
click at [563, 183] on div "Hi [PERSON_NAME] , We have prepared, reviewed, and completed your quarterly VAT…" at bounding box center [501, 386] width 563 height 425
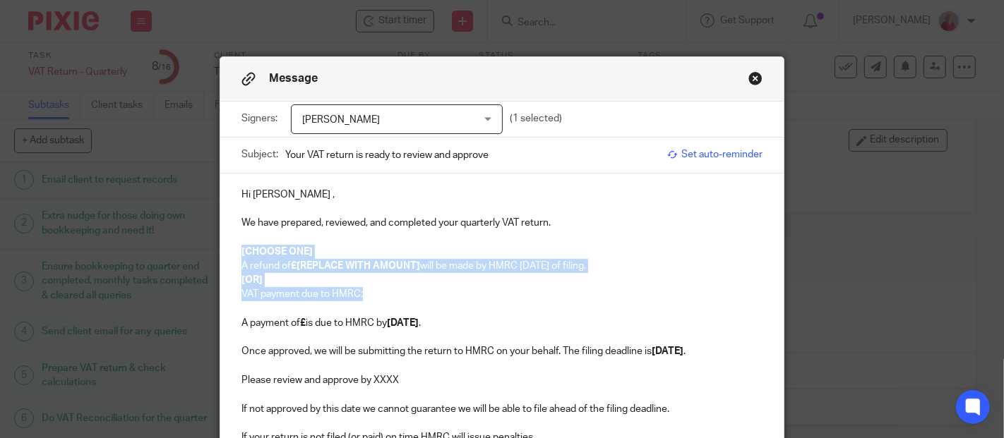
drag, startPoint x: 232, startPoint y: 245, endPoint x: 414, endPoint y: 294, distance: 189.4
click at [414, 294] on div "Hi [PERSON_NAME] , We have prepared, reviewed, and completed your quarterly VAT…" at bounding box center [501, 386] width 563 height 425
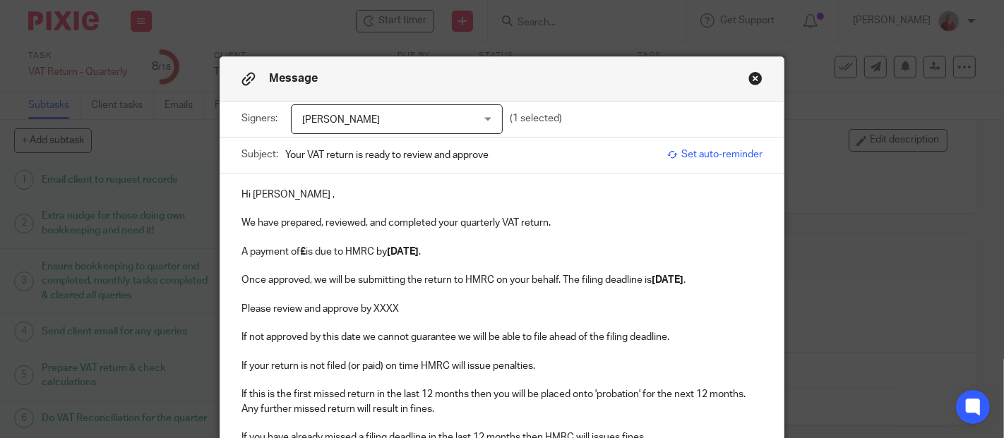
click at [303, 250] on strong "£" at bounding box center [303, 252] width 6 height 10
drag, startPoint x: 436, startPoint y: 246, endPoint x: 466, endPoint y: 244, distance: 29.7
click at [437, 247] on strong "[DATE]" at bounding box center [447, 252] width 32 height 10
click at [654, 281] on strong "[DATE]" at bounding box center [667, 280] width 32 height 10
click at [419, 305] on p "Please review and approve by XXXX" at bounding box center [501, 309] width 521 height 14
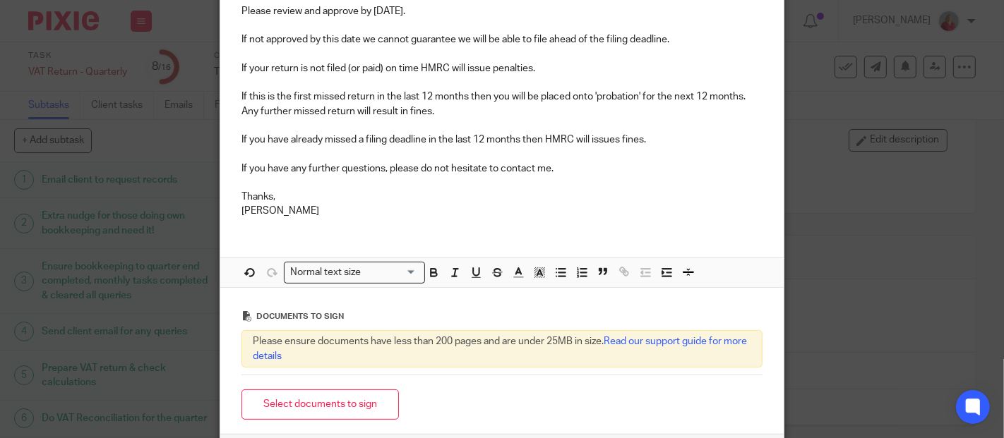
scroll to position [313, 0]
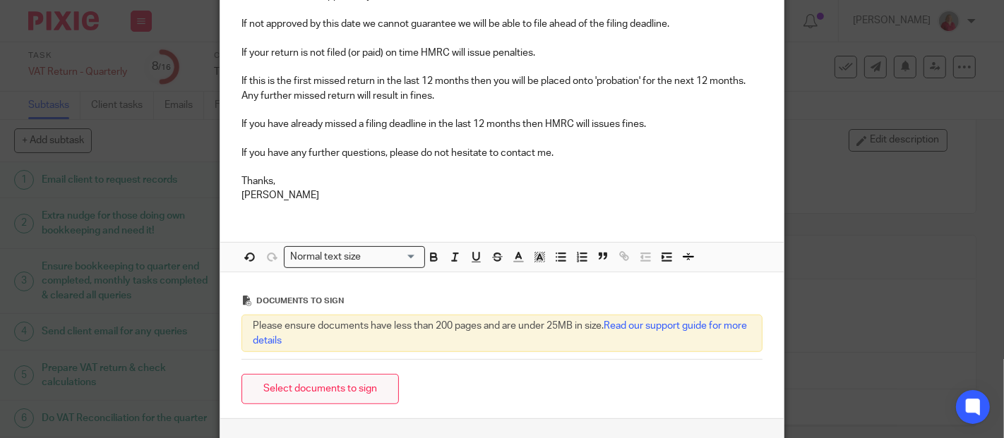
click at [316, 387] on button "Select documents to sign" at bounding box center [319, 389] width 157 height 30
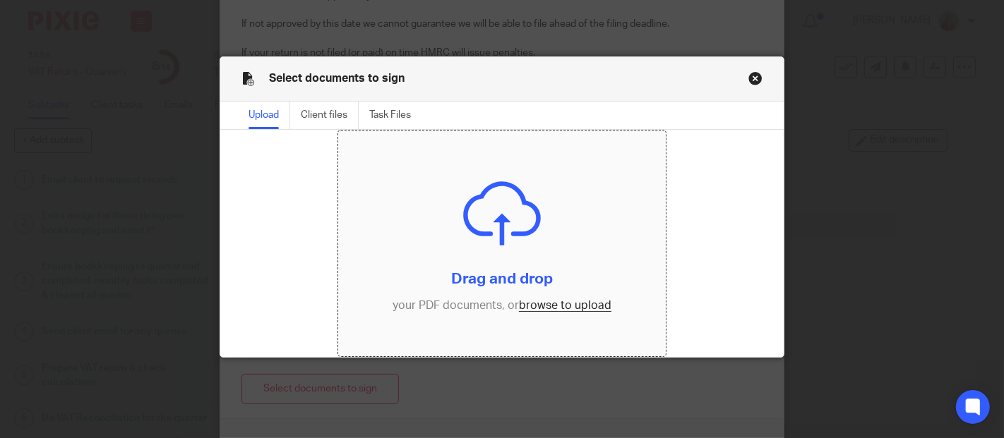
click at [572, 308] on input "file" at bounding box center [501, 244] width 327 height 226
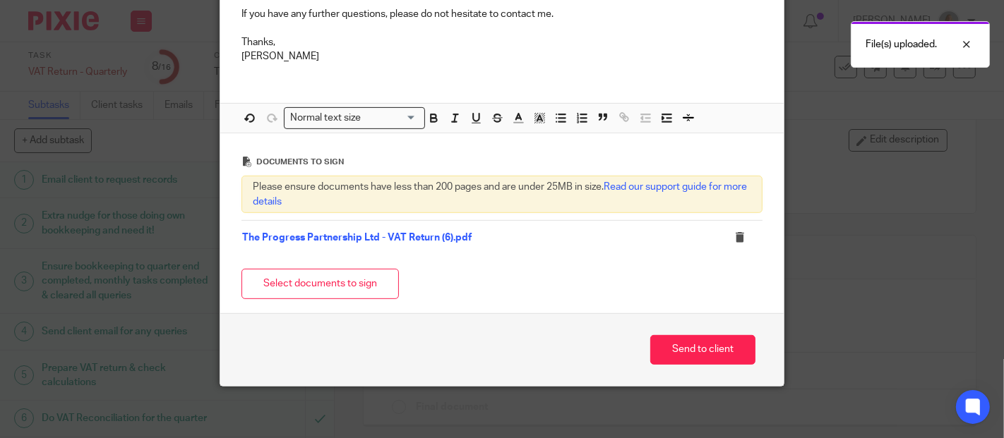
scroll to position [454, 0]
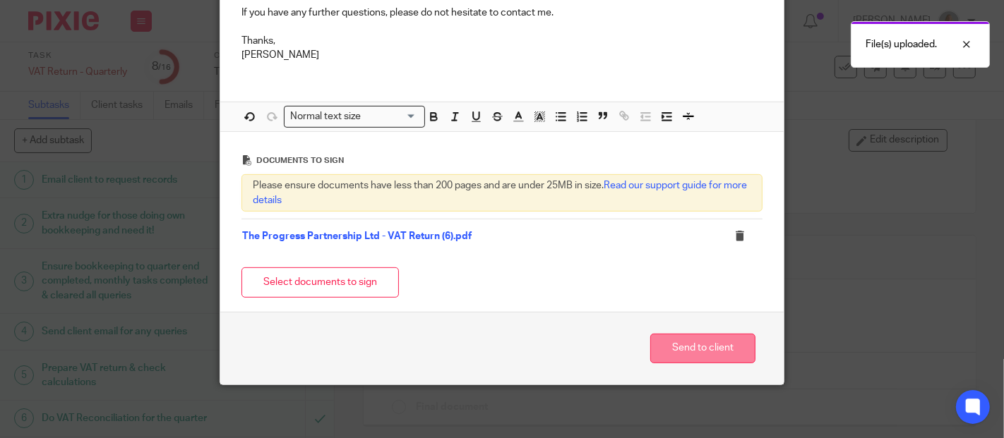
click at [711, 343] on button "Send to client" at bounding box center [702, 349] width 105 height 30
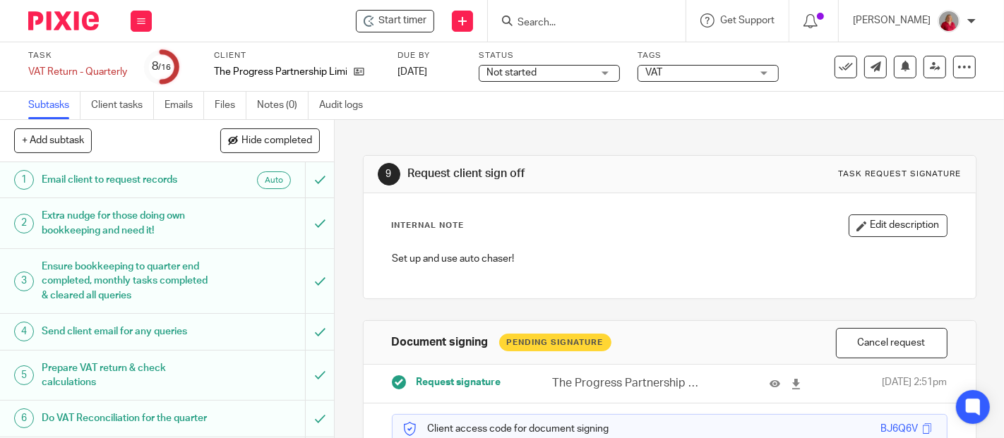
scroll to position [139, 0]
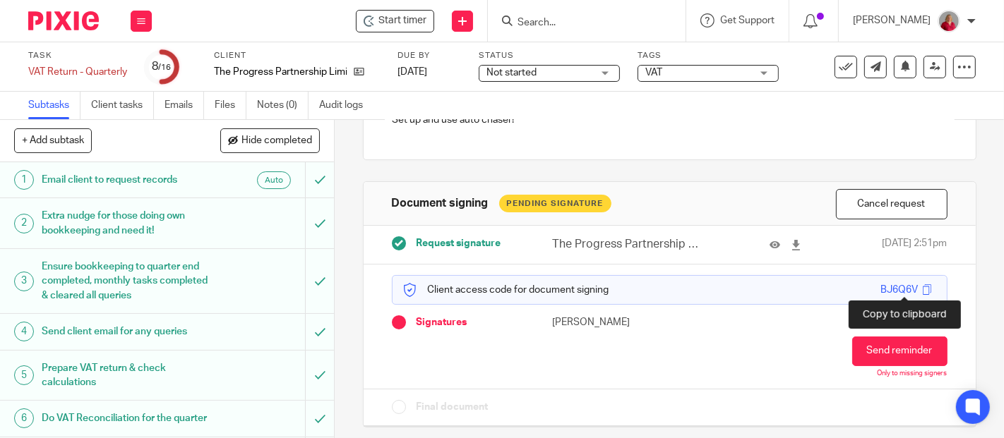
click at [922, 288] on span at bounding box center [927, 289] width 11 height 11
click at [728, 73] on span "VAT" at bounding box center [698, 73] width 106 height 15
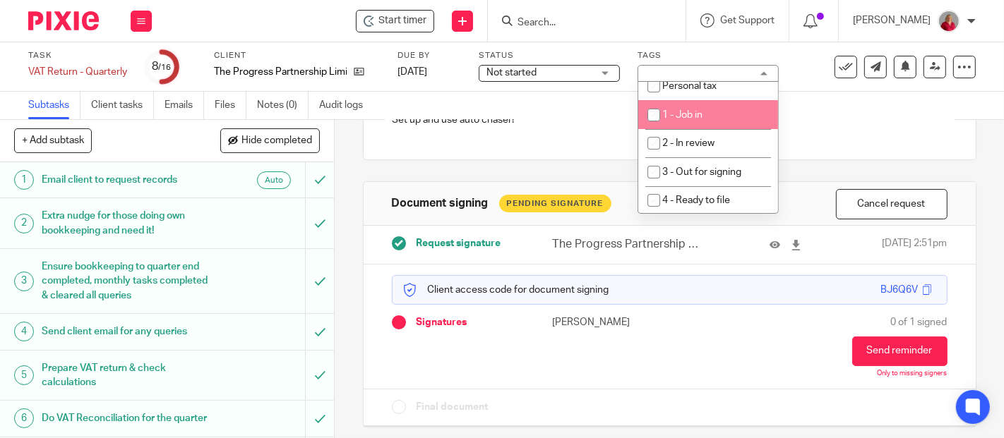
scroll to position [235, 0]
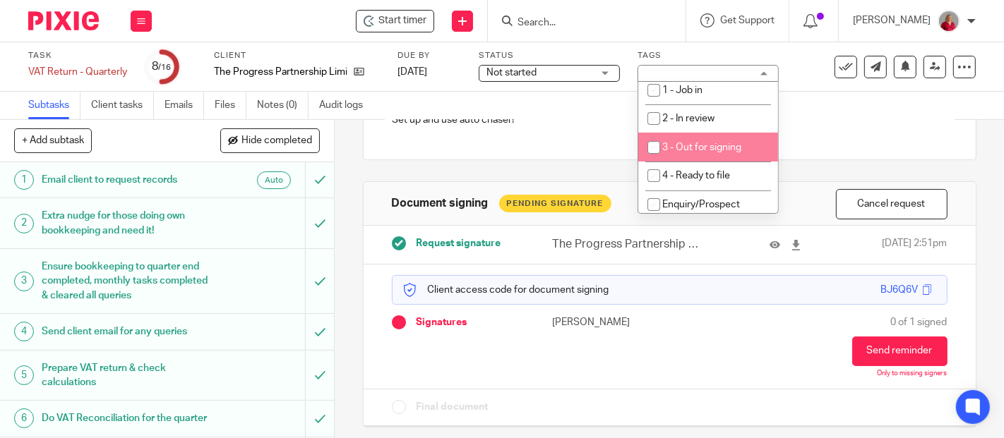
click at [654, 146] on input "checkbox" at bounding box center [653, 147] width 27 height 27
checkbox input "true"
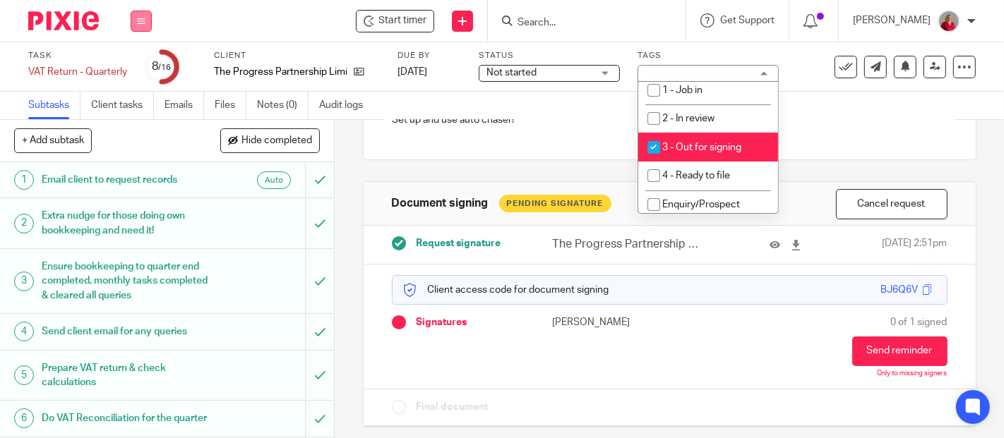
click at [139, 20] on icon at bounding box center [141, 21] width 8 height 8
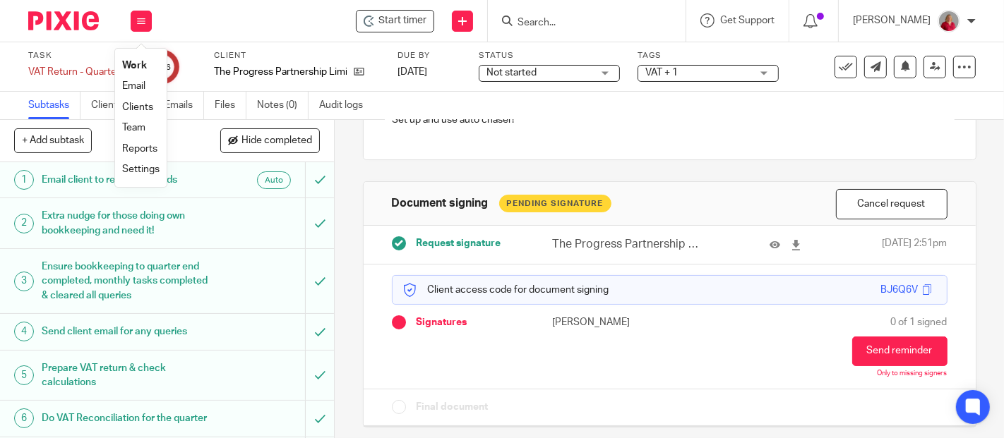
click at [129, 64] on link "Work" at bounding box center [134, 66] width 25 height 10
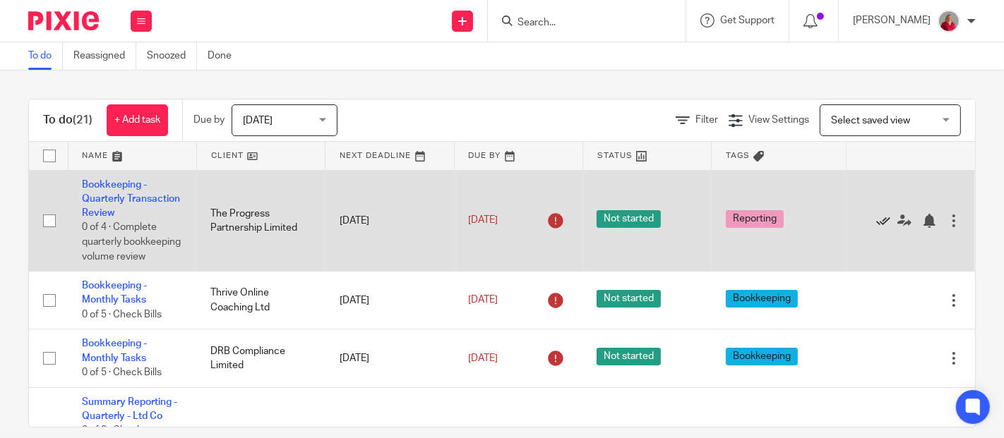
click at [876, 227] on icon at bounding box center [883, 221] width 14 height 14
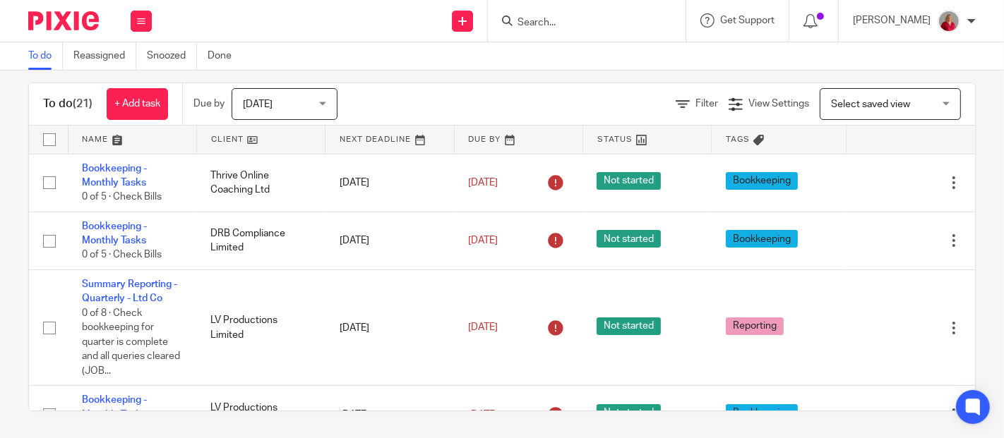
click at [308, 97] on span "[DATE]" at bounding box center [280, 104] width 75 height 30
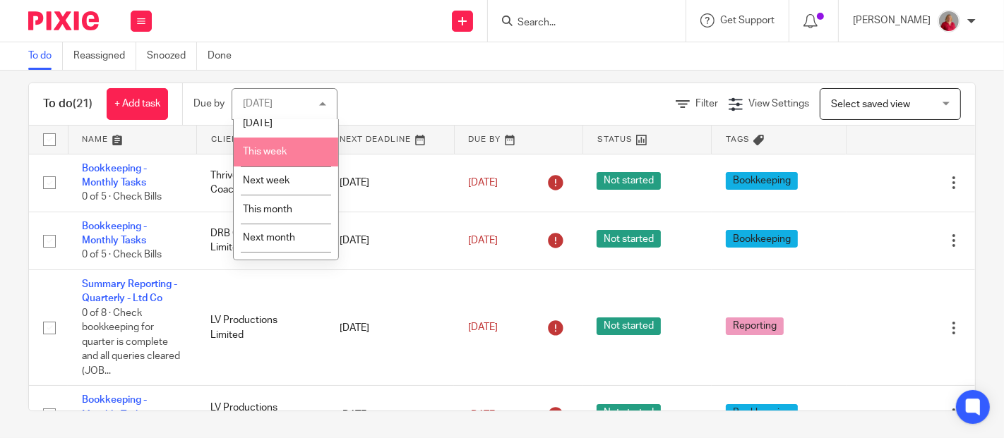
scroll to position [60, 0]
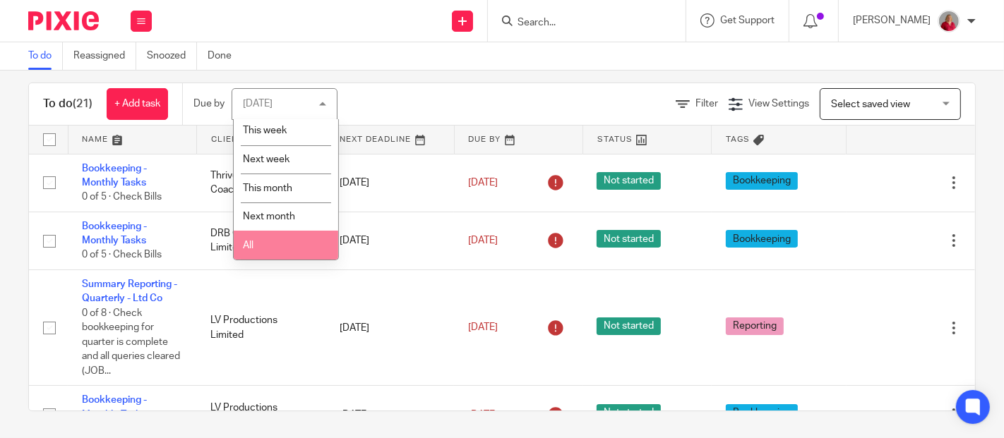
click at [286, 247] on li "All" at bounding box center [286, 245] width 104 height 29
